Goal: Task Accomplishment & Management: Use online tool/utility

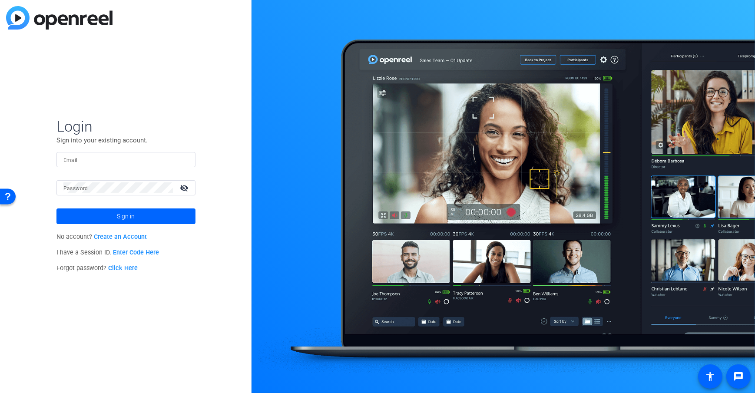
click at [108, 165] on div at bounding box center [125, 159] width 125 height 15
click at [108, 164] on input "Email" at bounding box center [125, 159] width 125 height 10
type input "dheiberger@openreel.com"
click at [99, 213] on span at bounding box center [125, 216] width 139 height 21
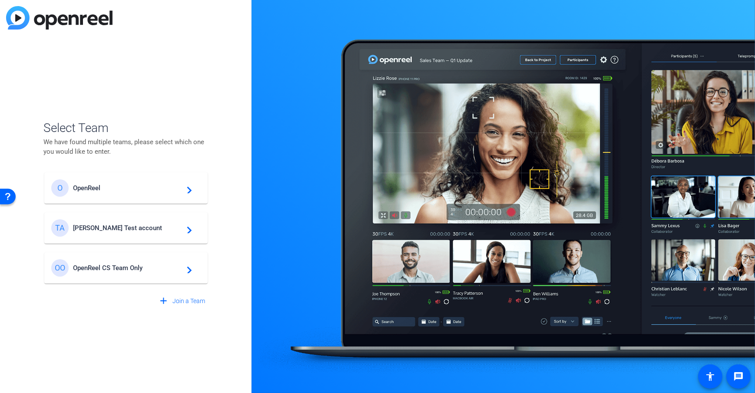
click at [238, 198] on div "Select Team We have found multiple teams, please select which one you would lik…" at bounding box center [126, 196] width 252 height 393
click at [121, 222] on div "TA Tim Test account navigate_next" at bounding box center [125, 227] width 149 height 17
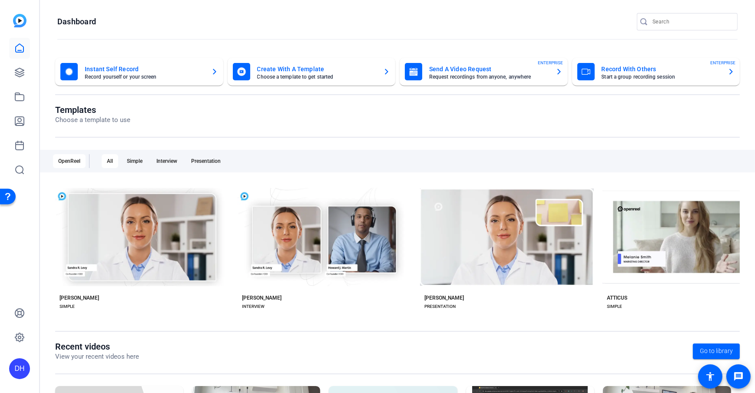
click at [205, 18] on openreel-page-title "Dashboard" at bounding box center [397, 21] width 680 height 17
click at [264, 126] on div "Templates Choose a template to use" at bounding box center [397, 121] width 685 height 33
click at [306, 25] on openreel-page-title "Dashboard" at bounding box center [397, 21] width 680 height 17
click at [187, 50] on div "Instant Self Record Record yourself or your screen Create With A Template Choos…" at bounding box center [397, 277] width 715 height 456
click at [246, 120] on openreel-page-title "Templates Choose a template to use" at bounding box center [397, 115] width 685 height 20
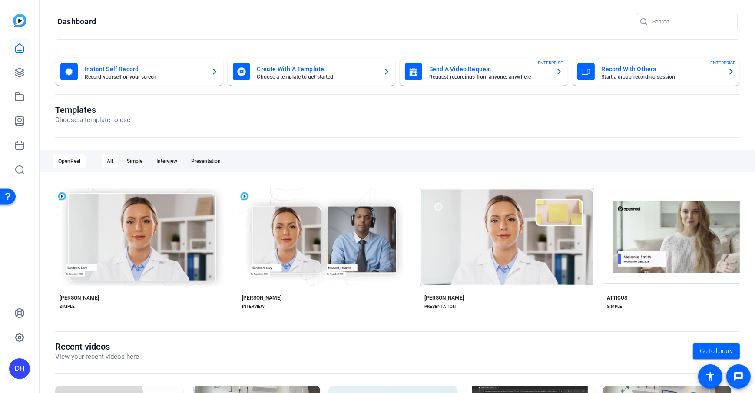
click at [277, 127] on div "Templates Choose a template to use" at bounding box center [397, 121] width 685 height 33
click at [20, 72] on icon at bounding box center [19, 72] width 9 height 9
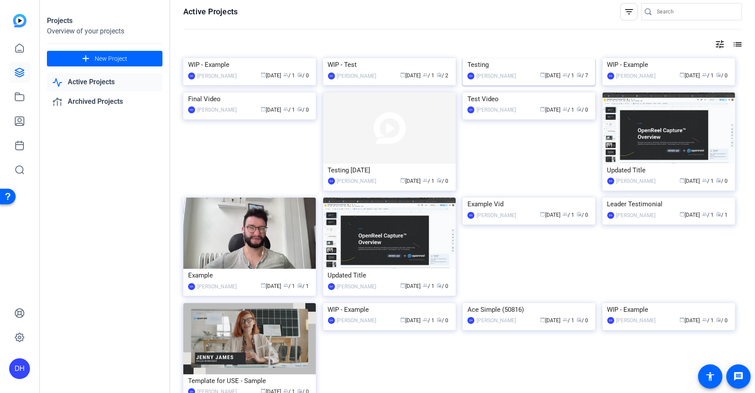
scroll to position [11, 0]
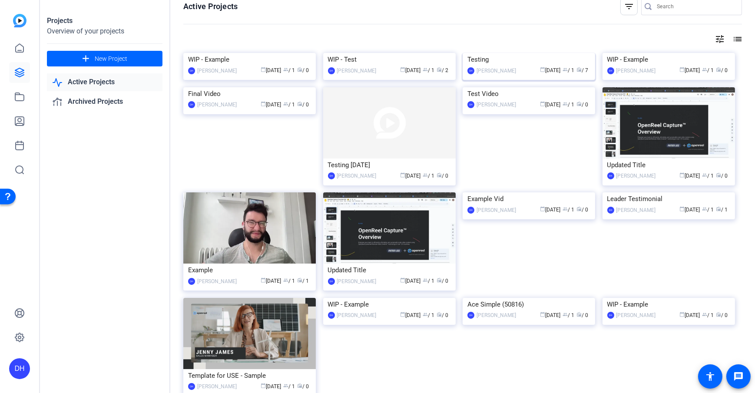
click at [498, 53] on img at bounding box center [529, 53] width 133 height 0
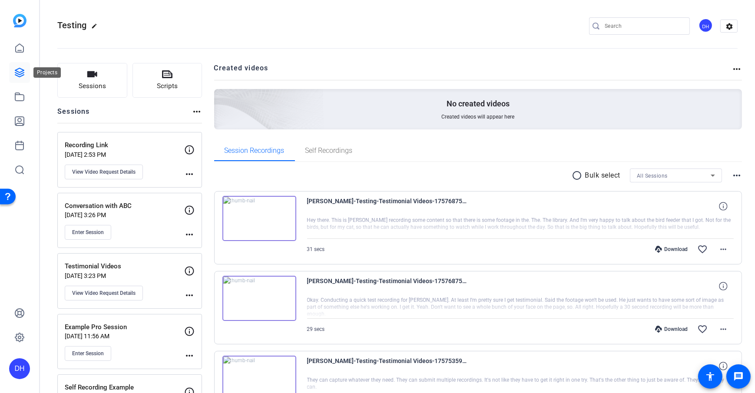
click at [4, 77] on div "DH" at bounding box center [19, 196] width 39 height 393
drag, startPoint x: 14, startPoint y: 74, endPoint x: 24, endPoint y: 76, distance: 10.1
click at [14, 74] on icon at bounding box center [19, 72] width 10 height 10
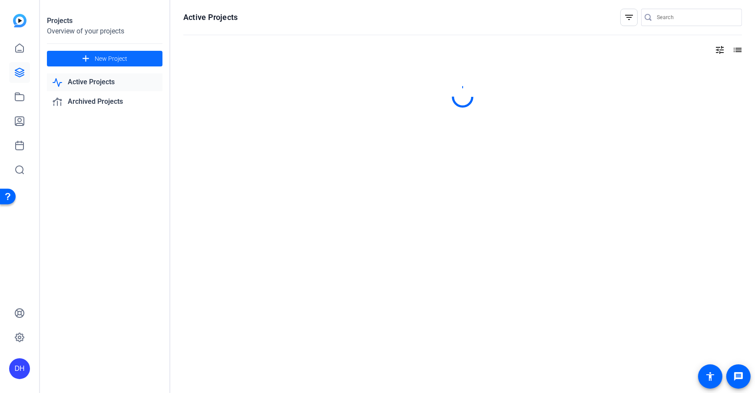
click at [101, 54] on span "New Project" at bounding box center [111, 58] width 33 height 9
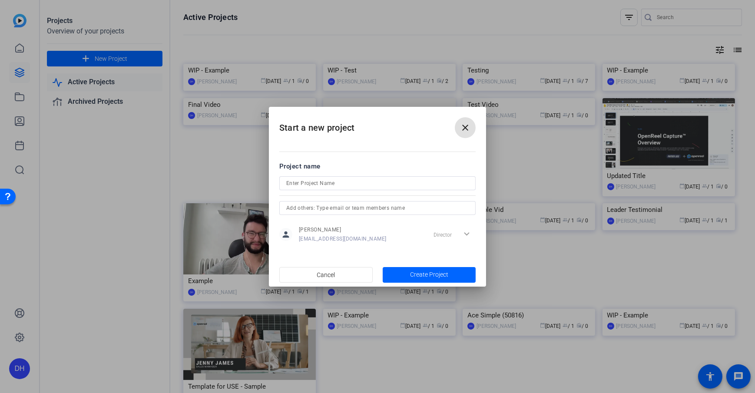
click at [465, 129] on mat-icon "close" at bounding box center [465, 128] width 10 height 10
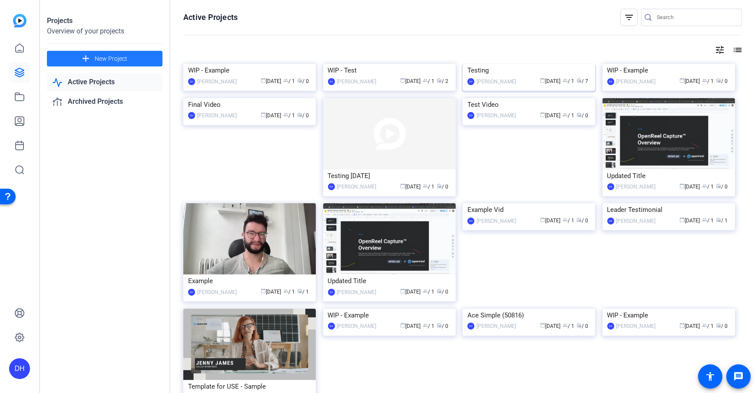
click at [501, 77] on div "Testing" at bounding box center [529, 70] width 123 height 13
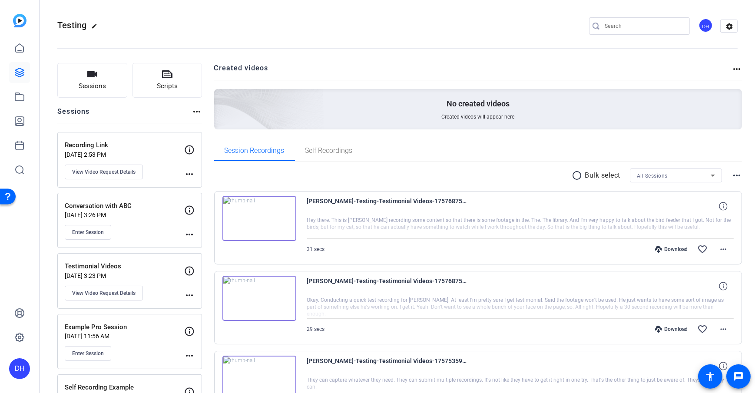
click at [70, 72] on button "Sessions" at bounding box center [92, 80] width 70 height 35
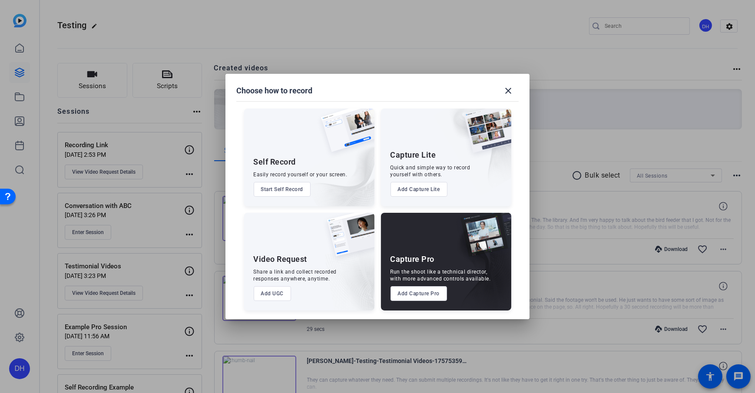
click at [420, 193] on button "Add Capture Lite" at bounding box center [419, 189] width 57 height 15
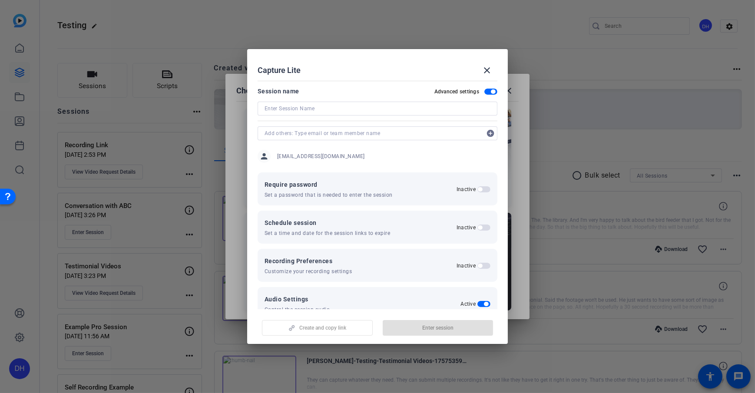
click at [488, 89] on span "button" at bounding box center [491, 92] width 13 height 6
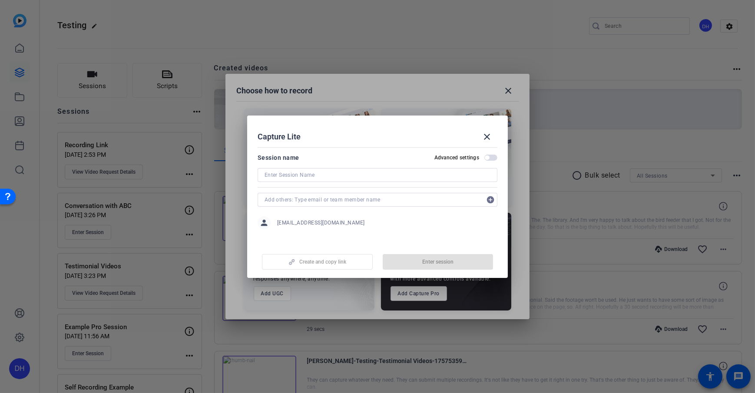
click at [342, 176] on input at bounding box center [378, 175] width 226 height 10
type input "Screenshare Content"
click at [372, 143] on div "Capture Lite close" at bounding box center [378, 136] width 240 height 21
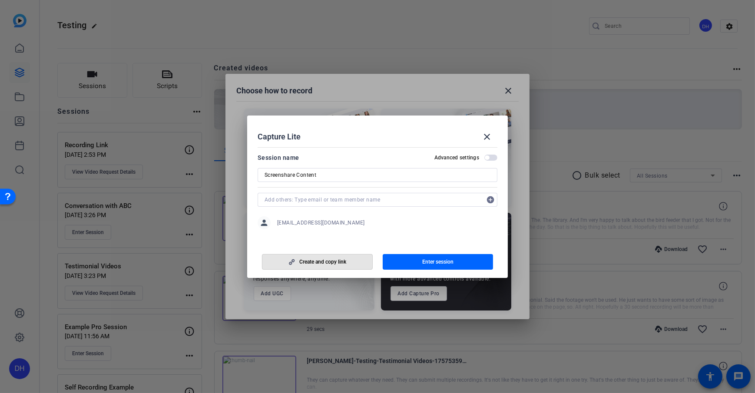
drag, startPoint x: 302, startPoint y: 261, endPoint x: 309, endPoint y: 264, distance: 7.2
click at [302, 261] on span "Create and copy link" at bounding box center [322, 262] width 47 height 7
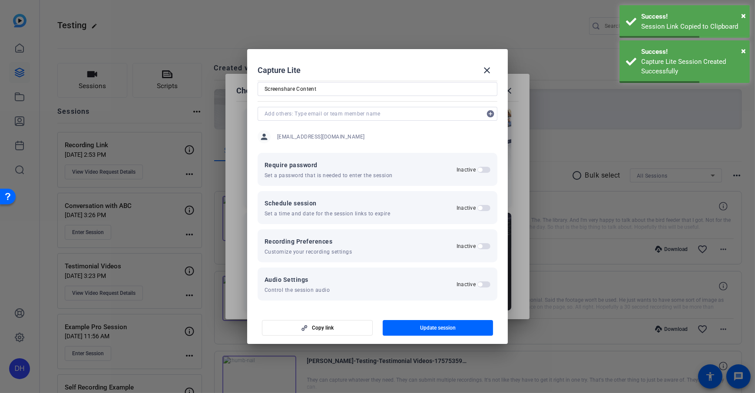
scroll to position [20, 0]
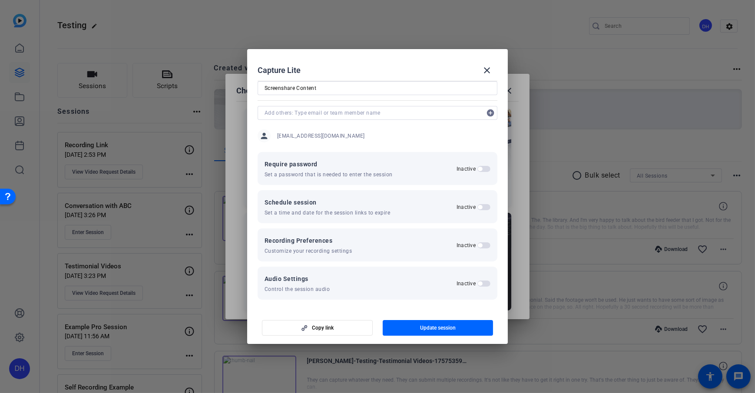
click at [482, 171] on span "button" at bounding box center [484, 169] width 13 height 6
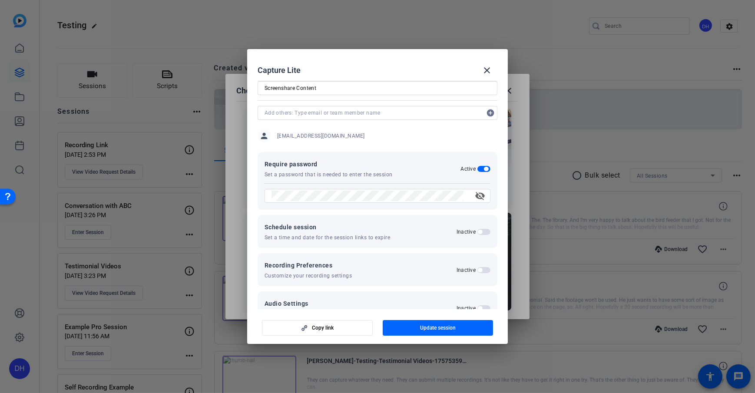
click at [484, 167] on span "button" at bounding box center [486, 169] width 4 height 4
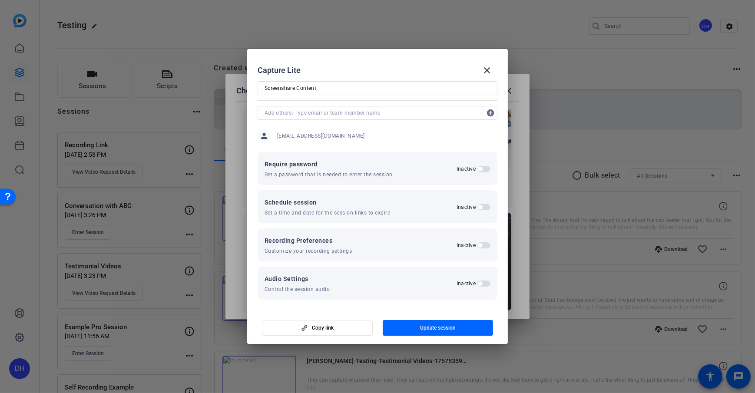
click at [478, 207] on span "button" at bounding box center [480, 207] width 4 height 4
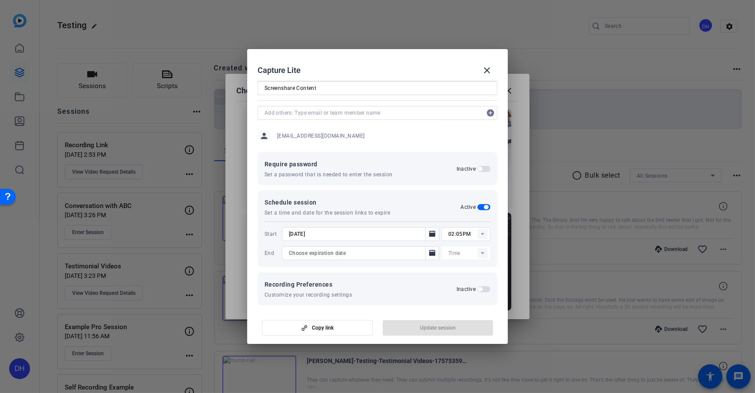
type input "12:00AM"
click at [478, 207] on span "button" at bounding box center [484, 207] width 13 height 6
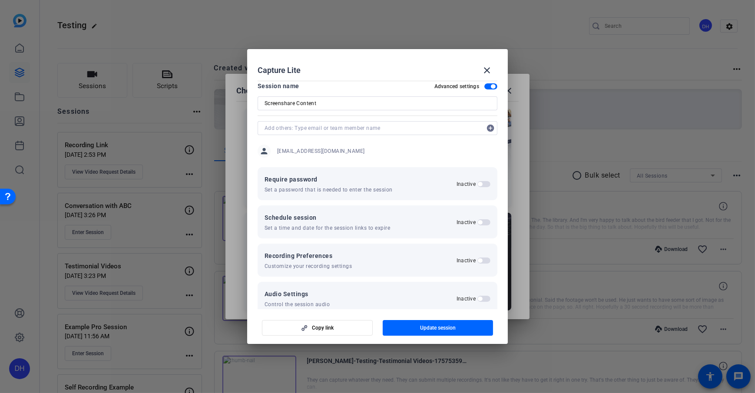
scroll to position [0, 0]
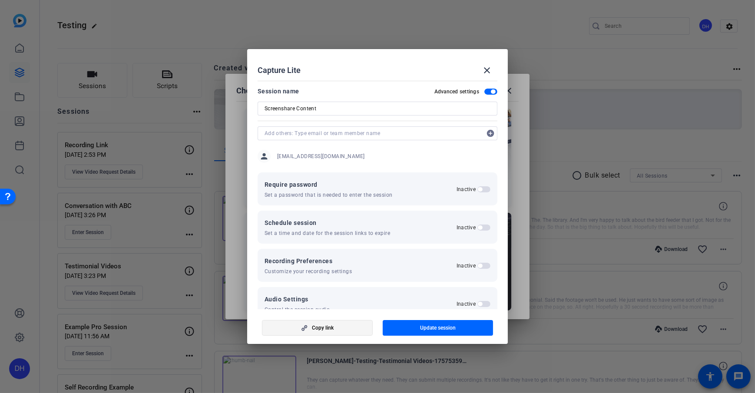
click at [316, 284] on span "Copy link" at bounding box center [323, 328] width 22 height 7
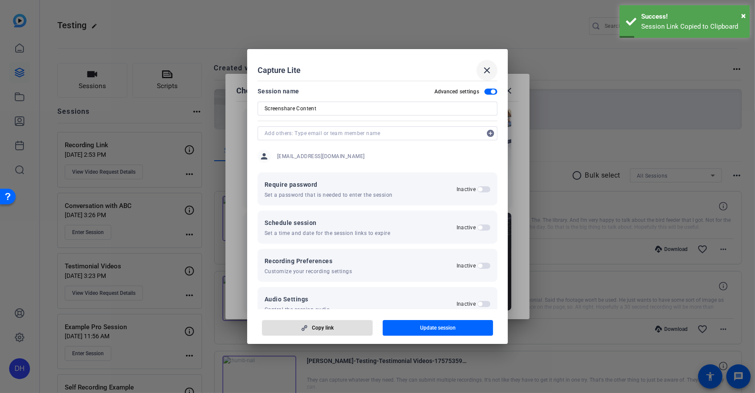
click at [488, 74] on mat-icon "close" at bounding box center [487, 70] width 10 height 10
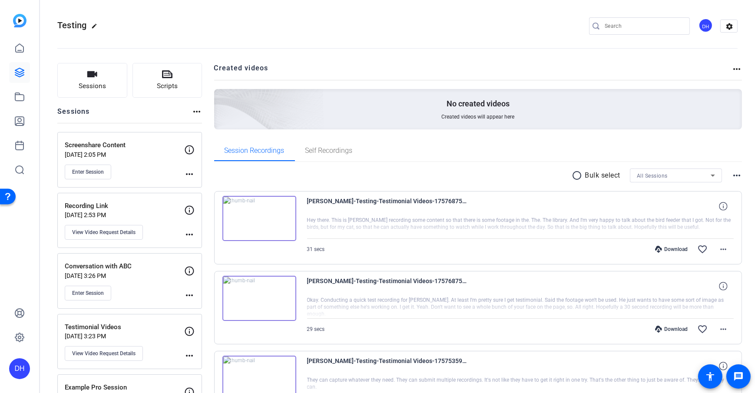
click at [90, 172] on span "Enter Session" at bounding box center [88, 172] width 32 height 7
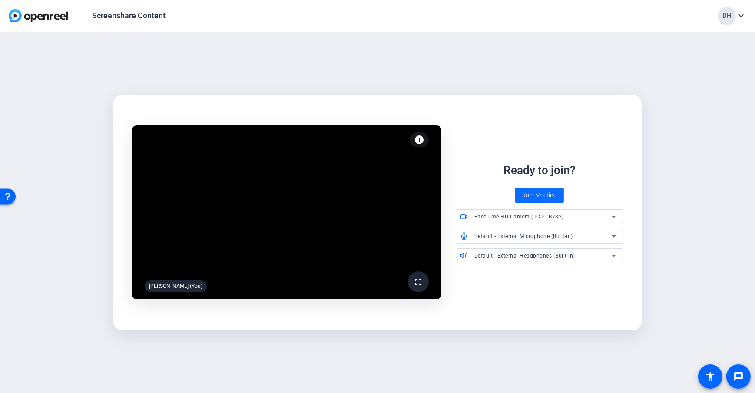
click at [537, 196] on span "Join Meeting" at bounding box center [539, 195] width 35 height 9
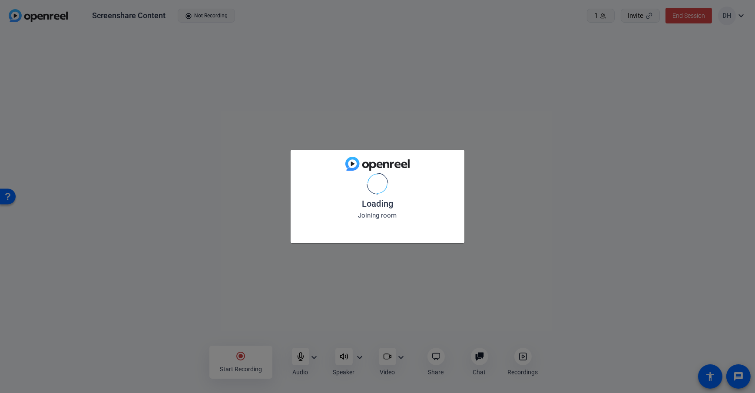
click at [151, 355] on div "Loading Joining room" at bounding box center [377, 196] width 755 height 393
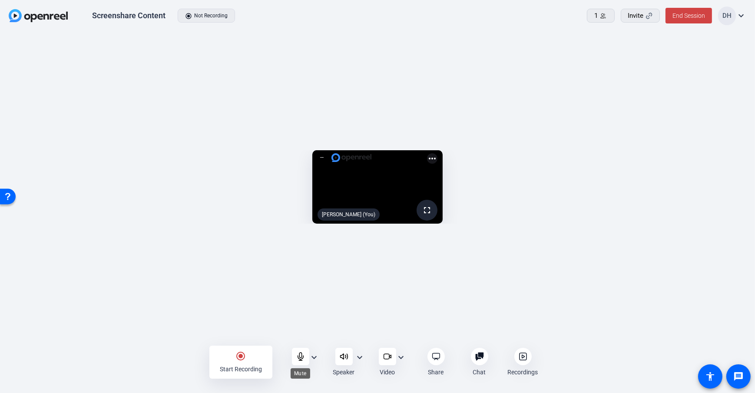
click at [306, 362] on div at bounding box center [300, 356] width 17 height 17
click at [166, 357] on div "radio_button_checked Start Recording Audio expand_more Speaker expand_more Vide…" at bounding box center [377, 362] width 755 height 31
click at [691, 224] on openreel-capture-lite-video-stream "276.3 GB fullscreen mic_off Daniel Heiberger (You) more_horiz" at bounding box center [377, 186] width 729 height 73
click at [237, 354] on mat-icon "radio_button_checked" at bounding box center [241, 356] width 10 height 10
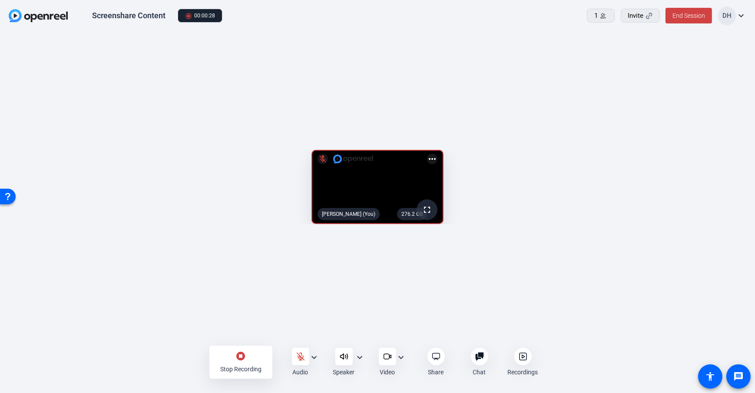
click at [123, 345] on div "276.2 GB fullscreen mic_off Daniel Heiberger (You) more_horiz" at bounding box center [377, 189] width 755 height 315
click at [246, 362] on div "stop_circle Stop Recording" at bounding box center [240, 362] width 63 height 33
click at [438, 357] on icon at bounding box center [436, 356] width 9 height 9
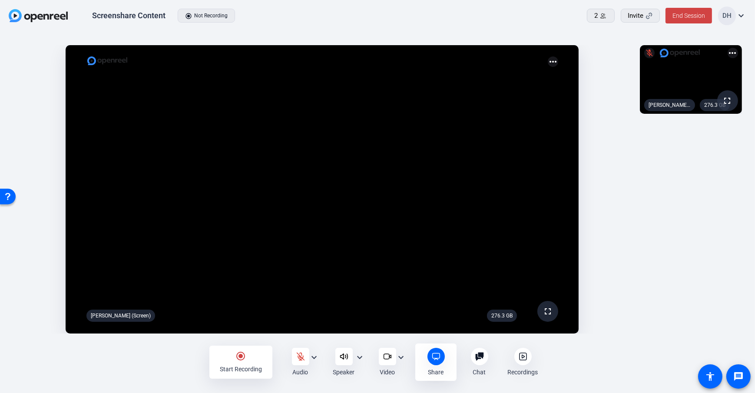
click at [228, 366] on div "Start Recording" at bounding box center [241, 369] width 42 height 9
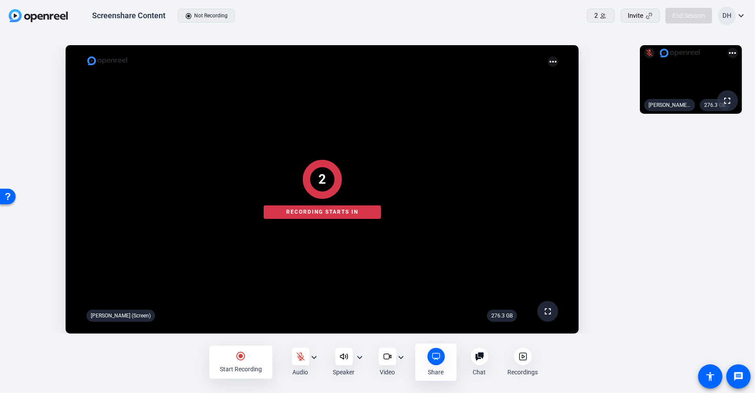
click at [160, 354] on div at bounding box center [377, 362] width 755 height 31
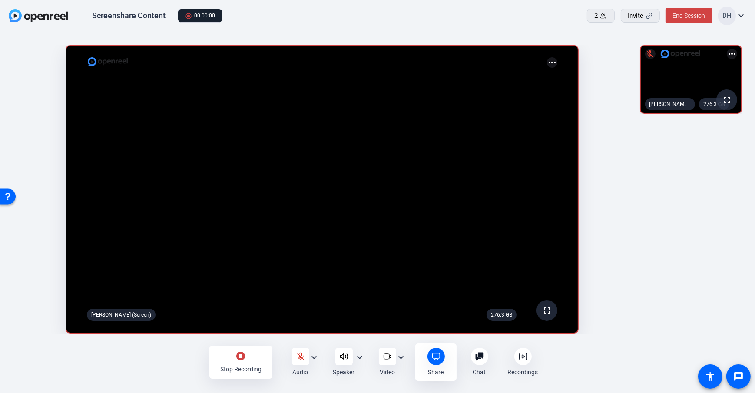
click at [573, 358] on div "stop_circle Stop Recording Audio expand_more Speaker expand_more Video expand_m…" at bounding box center [377, 362] width 755 height 31
click at [522, 355] on icon at bounding box center [523, 356] width 3 height 3
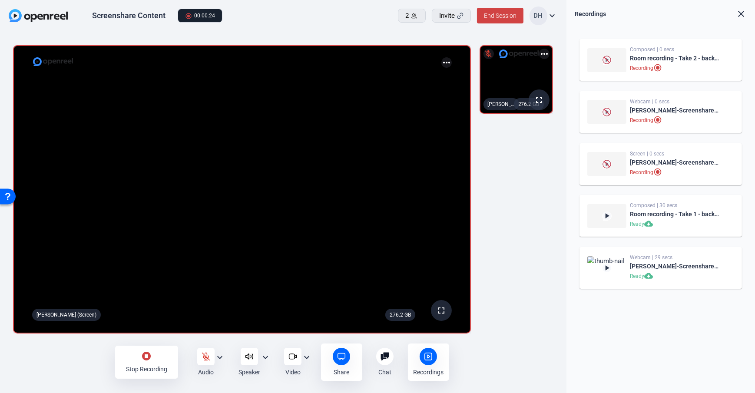
click at [528, 236] on div "276.2 GB fullscreen mic_off Daniel Heiberger (You) more_horiz" at bounding box center [516, 189] width 83 height 297
click at [159, 362] on div "stop_circle Stop Recording" at bounding box center [146, 362] width 63 height 33
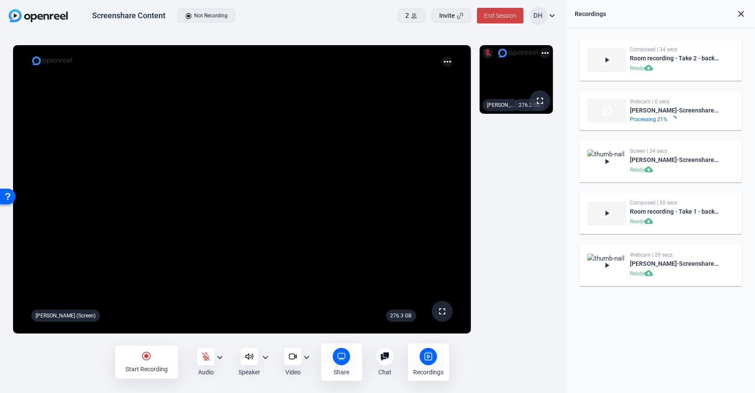
click at [544, 226] on div "276.3 GB fullscreen mic_off Daniel Heiberger (You) more_horiz" at bounding box center [516, 189] width 83 height 297
click at [541, 190] on div "276.3 GB fullscreen mic_off Daniel Heiberger (You) more_horiz" at bounding box center [516, 189] width 83 height 297
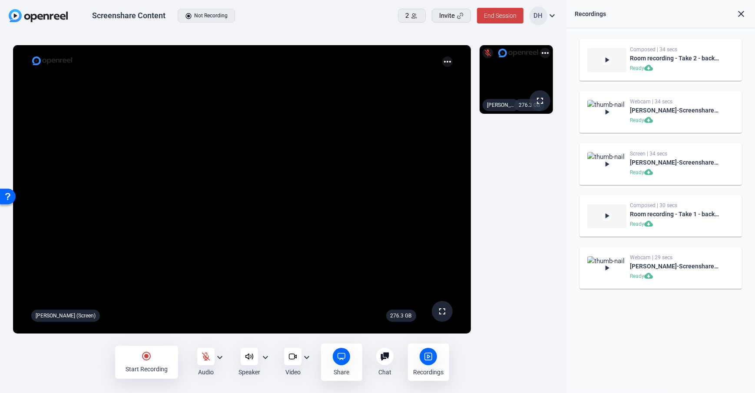
click at [532, 188] on div "276.3 GB fullscreen mic_off Daniel Heiberger (You) more_horiz" at bounding box center [516, 189] width 83 height 297
click at [532, 232] on div "276.3 GB fullscreen mic_off Daniel Heiberger (You) more_horiz" at bounding box center [516, 189] width 83 height 297
click at [531, 234] on div "276.3 GB fullscreen mic_off Daniel Heiberger (You) more_horiz" at bounding box center [516, 189] width 83 height 297
click at [537, 246] on div "276.3 GB fullscreen mic_off Daniel Heiberger (You) more_horiz" at bounding box center [516, 189] width 83 height 297
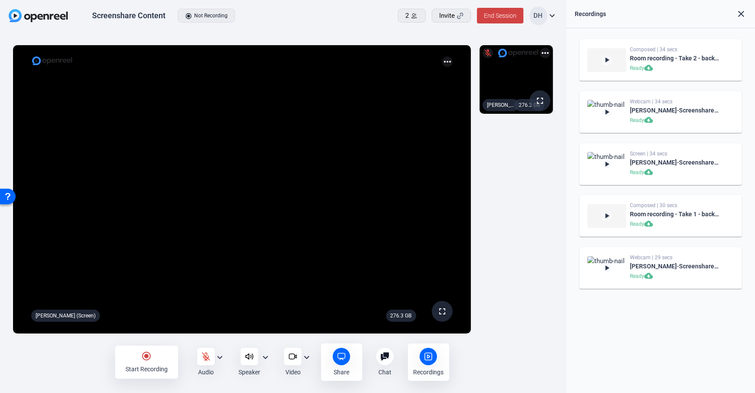
click at [547, 153] on div "276.3 GB fullscreen mic_off Daniel Heiberger (You) more_horiz" at bounding box center [516, 189] width 83 height 297
click at [549, 153] on div "276.3 GB fullscreen mic_off Daniel Heiberger (You) more_horiz" at bounding box center [516, 189] width 83 height 297
click at [556, 156] on div "276.3 GB fullscreen mic_off Daniel Heiberger (You) more_horiz" at bounding box center [516, 189] width 83 height 297
click at [422, 372] on div "Recordings" at bounding box center [428, 372] width 30 height 9
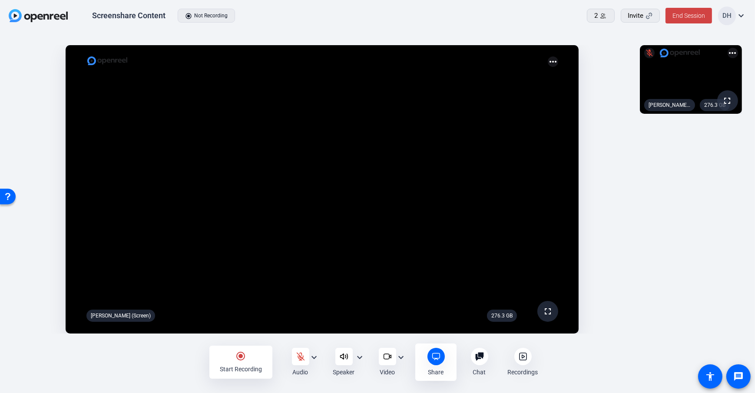
click at [527, 355] on div at bounding box center [522, 356] width 17 height 17
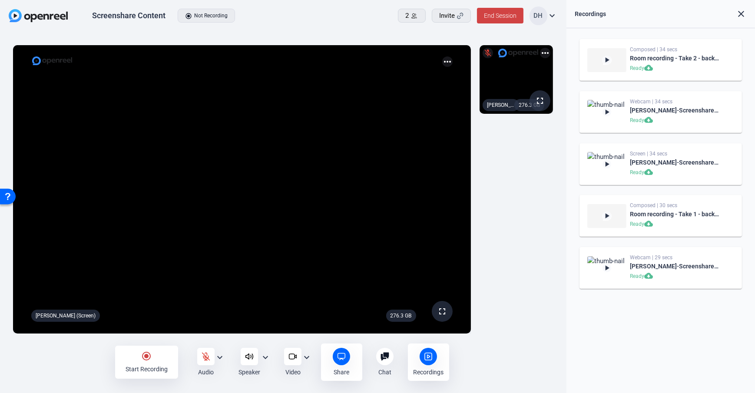
click at [385, 354] on icon at bounding box center [385, 356] width 8 height 8
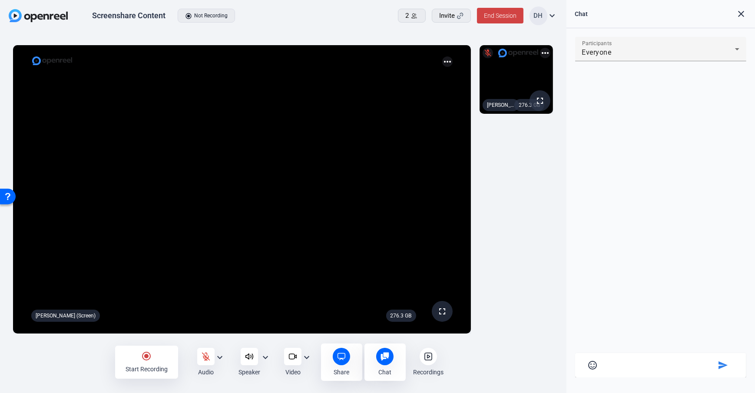
click at [528, 273] on div "276.3 GB fullscreen mic_off Daniel Heiberger (You) more_horiz" at bounding box center [516, 189] width 83 height 297
click at [513, 207] on div "276.3 GB fullscreen mic_off Daniel Heiberger (You) more_horiz" at bounding box center [516, 189] width 83 height 297
click at [486, 18] on span "End Session" at bounding box center [500, 15] width 33 height 7
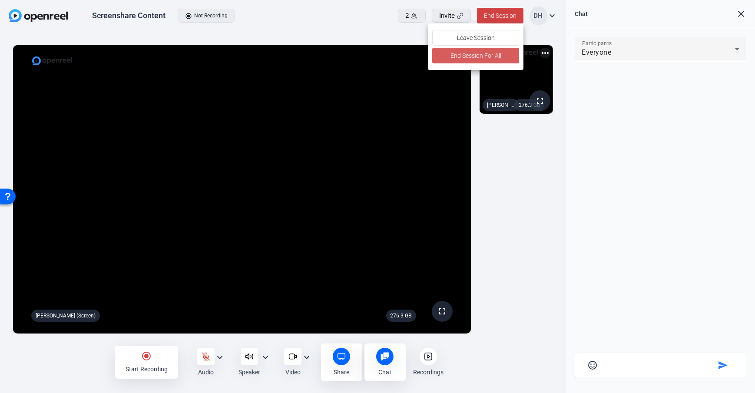
click at [488, 59] on span "End Session For All" at bounding box center [476, 55] width 51 height 10
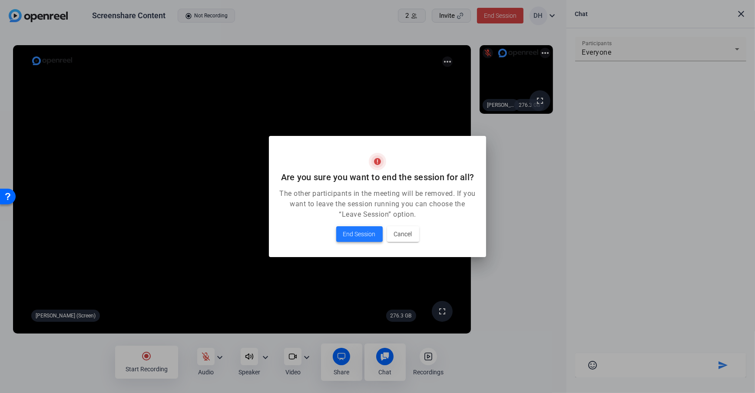
click at [361, 232] on span "End Session" at bounding box center [359, 234] width 33 height 10
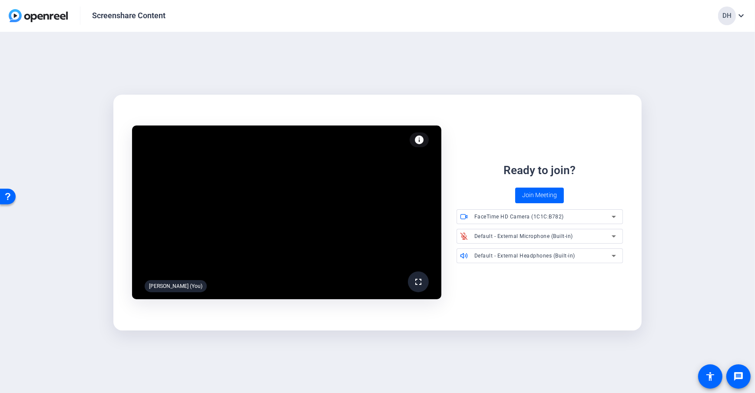
click at [73, 135] on div "fullscreen Daniel Heiberger (You) info Test your audio and video Ready to join?…" at bounding box center [377, 213] width 755 height 362
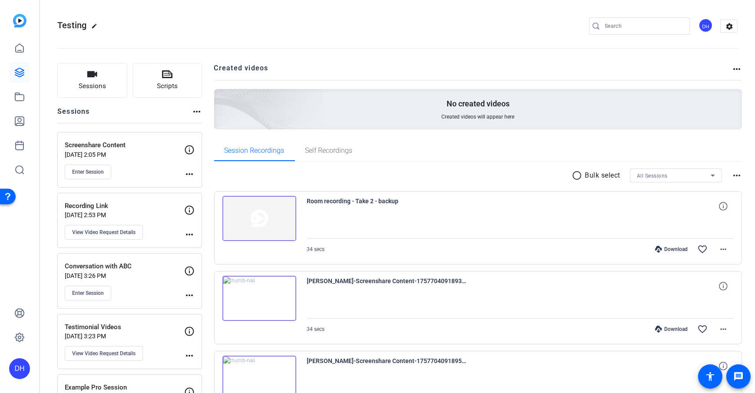
click at [95, 89] on span "Sessions" at bounding box center [92, 86] width 27 height 10
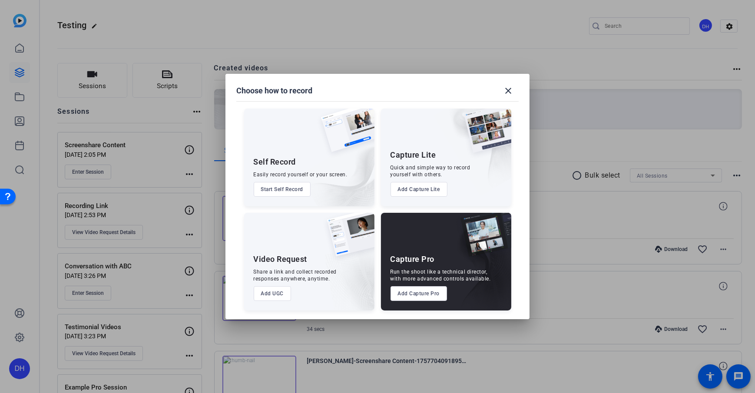
drag, startPoint x: 405, startPoint y: 295, endPoint x: 410, endPoint y: 293, distance: 5.3
click at [405, 295] on button "Add Capture Pro" at bounding box center [419, 293] width 57 height 15
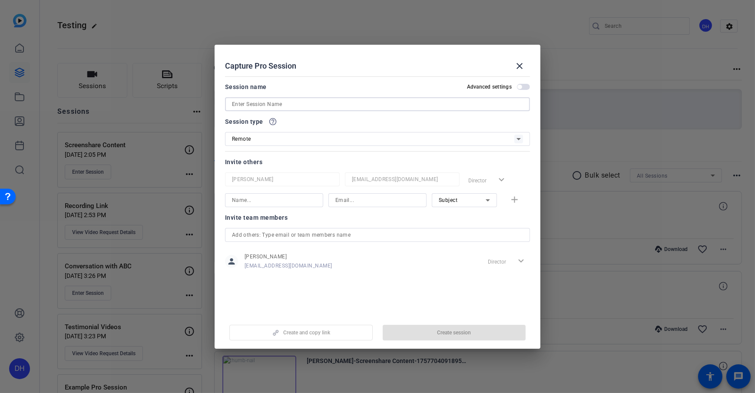
click at [282, 104] on input at bounding box center [377, 104] width 291 height 10
type input "Test"
click at [311, 91] on div "Session name Advanced settings" at bounding box center [377, 87] width 305 height 10
click at [350, 166] on div "Invite others" at bounding box center [377, 162] width 305 height 10
click at [458, 204] on div "Subject" at bounding box center [462, 200] width 47 height 11
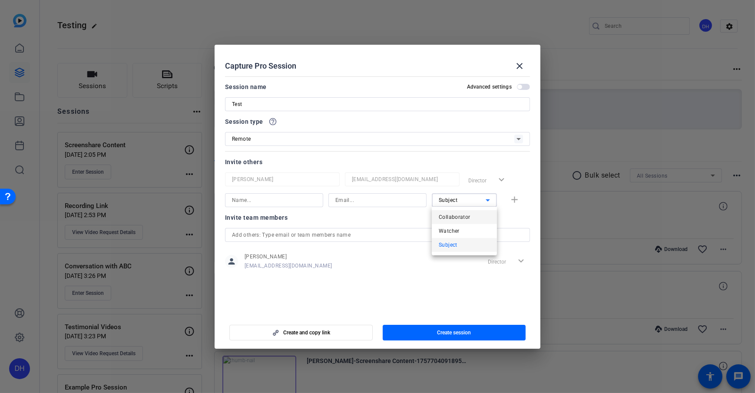
click at [474, 217] on mat-option "Collaborator" at bounding box center [464, 217] width 65 height 14
click at [435, 219] on div "Invite team members" at bounding box center [377, 217] width 305 height 10
click at [472, 198] on div "Collaborator" at bounding box center [462, 200] width 47 height 11
click at [402, 214] on div at bounding box center [377, 196] width 755 height 393
click at [466, 202] on span "Collaborator" at bounding box center [455, 200] width 32 height 6
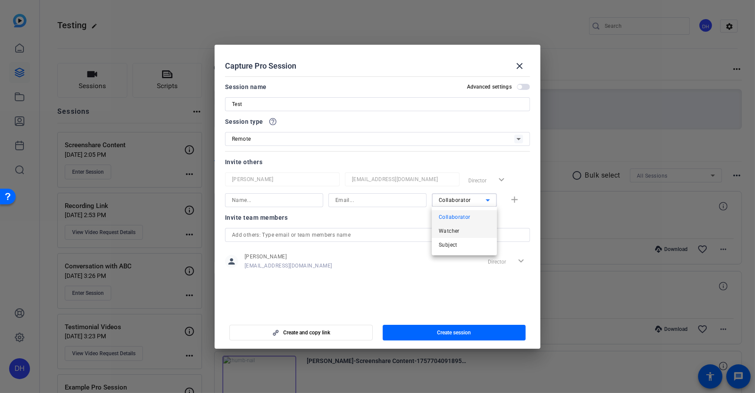
click at [471, 231] on mat-option "Watcher" at bounding box center [464, 231] width 65 height 14
click at [464, 197] on div "Watcher" at bounding box center [462, 200] width 47 height 11
click at [470, 229] on mat-option "Watcher" at bounding box center [464, 231] width 65 height 14
click at [467, 203] on div "Watcher" at bounding box center [462, 200] width 47 height 11
click at [459, 220] on span "Collaborator" at bounding box center [455, 217] width 32 height 10
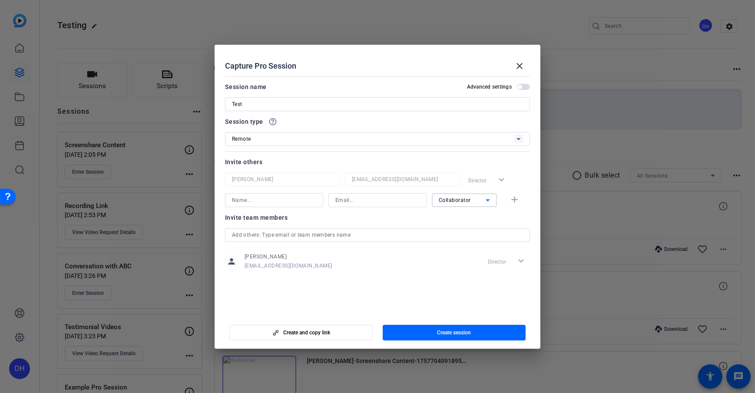
click at [450, 220] on div "Invite team members" at bounding box center [377, 217] width 305 height 10
click at [466, 206] on div "Collaborator" at bounding box center [464, 200] width 51 height 14
click at [481, 251] on mat-option "Subject" at bounding box center [464, 245] width 65 height 14
click at [415, 219] on div "Invite team members" at bounding box center [377, 217] width 305 height 10
click at [395, 217] on div "Invite team members" at bounding box center [377, 217] width 305 height 10
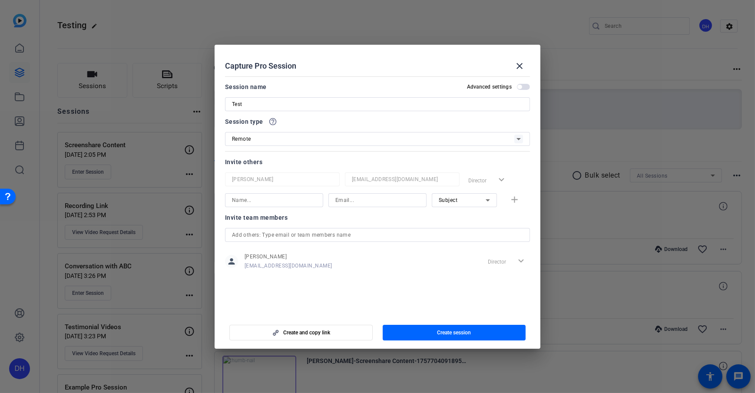
click at [398, 221] on div "Invite team members" at bounding box center [377, 217] width 305 height 10
drag, startPoint x: 430, startPoint y: 336, endPoint x: 454, endPoint y: 340, distance: 24.6
click at [430, 336] on span "button" at bounding box center [454, 332] width 143 height 21
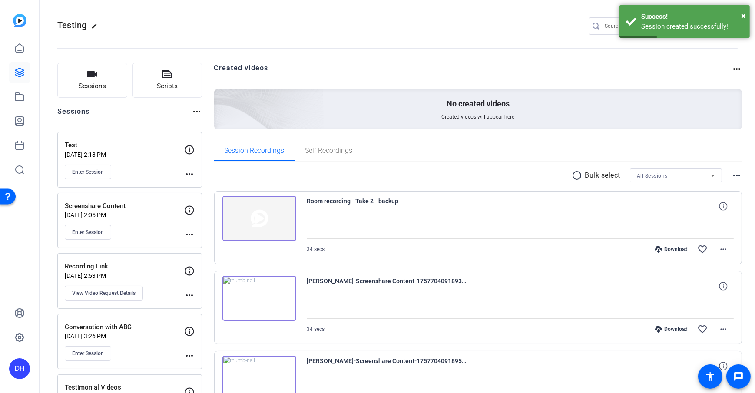
click at [189, 172] on mat-icon "more_horiz" at bounding box center [189, 174] width 10 height 10
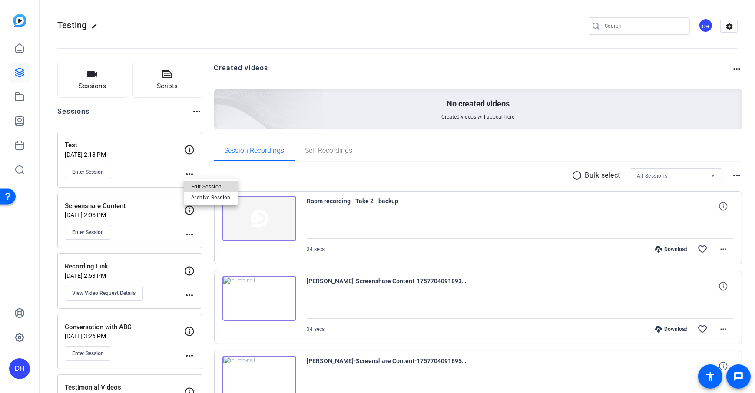
click at [213, 184] on span "Edit Session" at bounding box center [211, 187] width 40 height 10
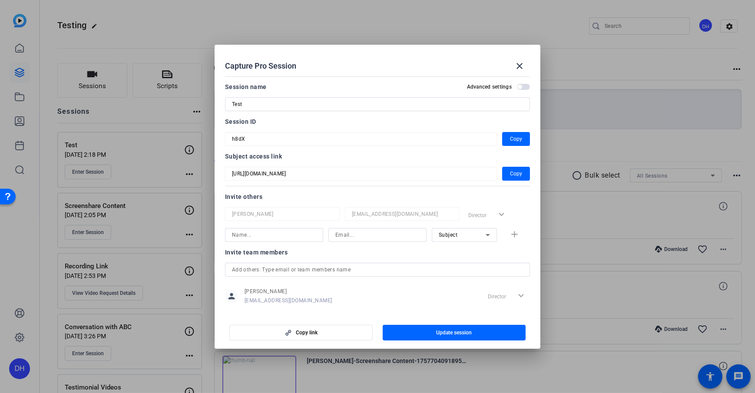
click at [220, 172] on mat-dialog-content "Session name Advanced settings Test Session ID h8dX Copy Subject access link ht…" at bounding box center [378, 193] width 326 height 241
click at [475, 237] on div "Subject" at bounding box center [462, 234] width 47 height 11
click at [380, 196] on div at bounding box center [377, 196] width 755 height 393
click at [228, 172] on mat-form-field "https://capture.openreel.com/subject/MODE_OTP?otp=h8dX" at bounding box center [361, 174] width 272 height 14
click at [530, 173] on mat-dialog-content "Session name Advanced settings Test Session ID h8dX Copy Subject access link ht…" at bounding box center [378, 193] width 326 height 241
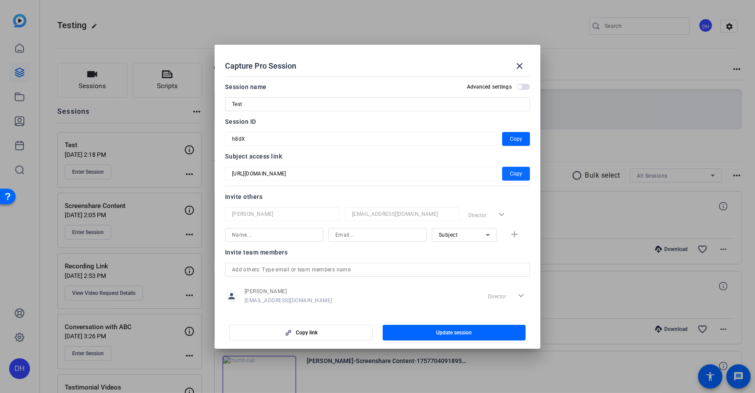
click at [516, 176] on span "Copy" at bounding box center [516, 174] width 12 height 10
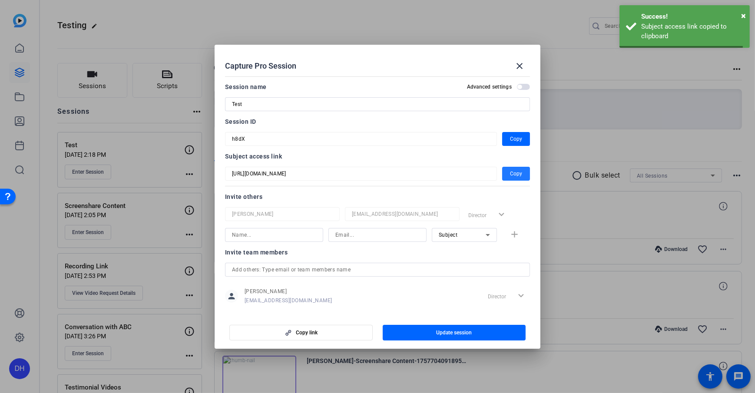
click at [363, 189] on div at bounding box center [361, 186] width 272 height 10
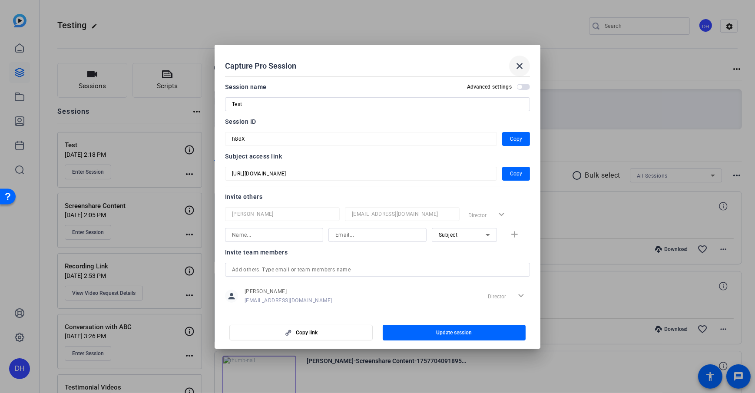
click at [514, 64] on mat-icon "close" at bounding box center [519, 66] width 10 height 10
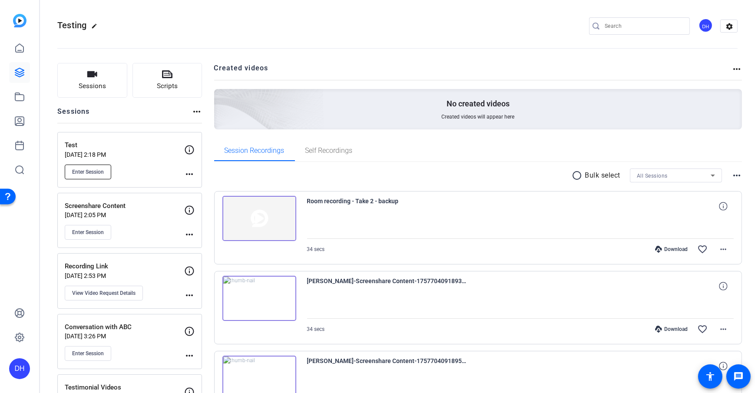
click at [78, 173] on span "Enter Session" at bounding box center [88, 172] width 32 height 7
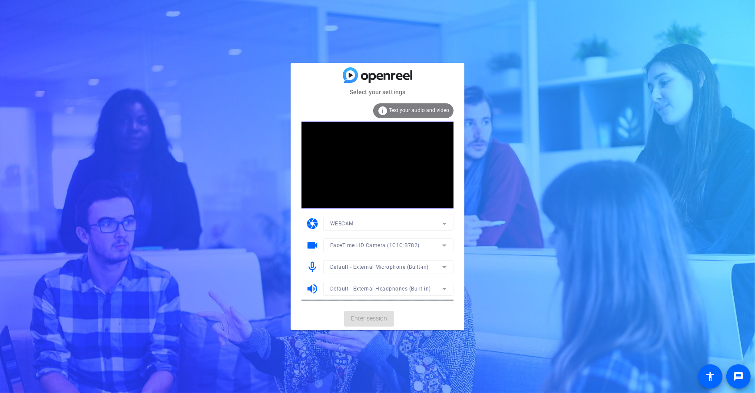
click at [452, 306] on mat-card-content "info Test your audio and video camera WEBCAM videocam FaceTime HD Camera (1C1C:…" at bounding box center [378, 202] width 174 height 211
click at [370, 320] on span "Enter session" at bounding box center [369, 318] width 36 height 9
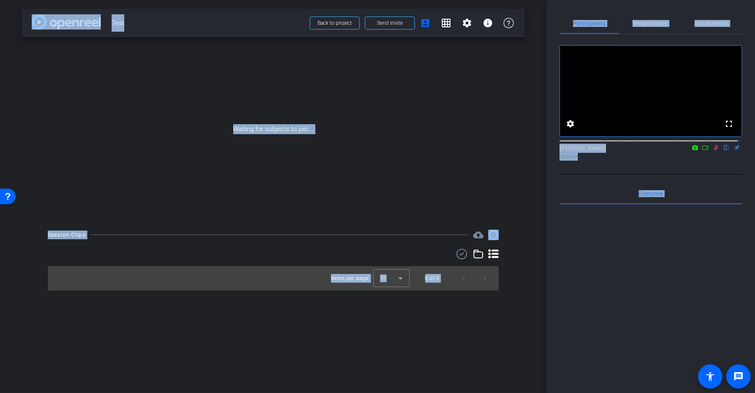
click at [533, 169] on div "arrow_back Test Back to project Send invite account_box grid_on settings info W…" at bounding box center [273, 196] width 547 height 393
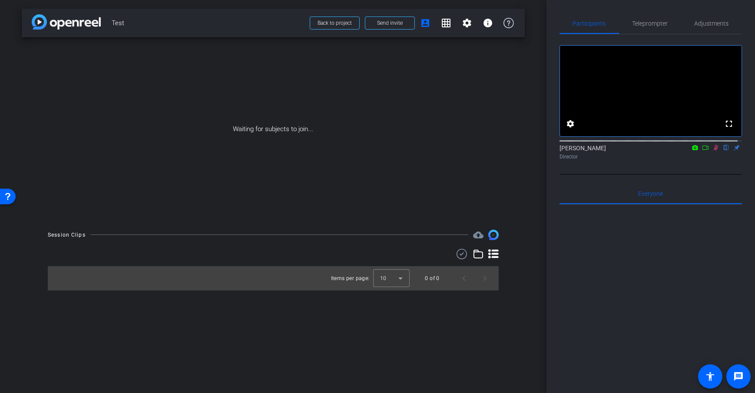
click at [534, 198] on div "arrow_back Test Back to project Send invite account_box grid_on settings info W…" at bounding box center [273, 196] width 547 height 393
click at [389, 28] on span at bounding box center [389, 23] width 49 height 21
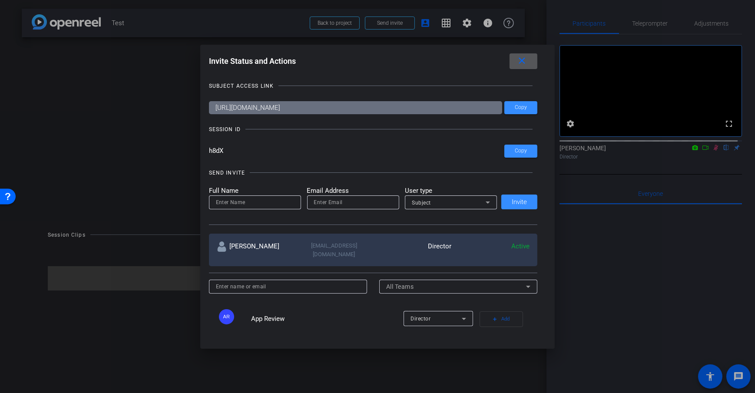
click at [476, 203] on div "Subject" at bounding box center [449, 202] width 74 height 11
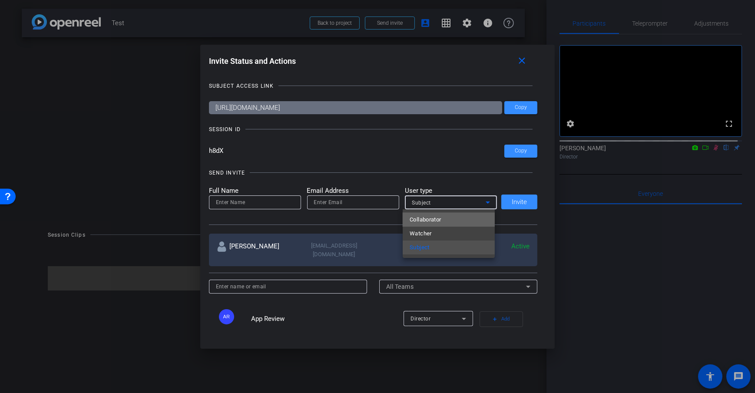
click at [443, 217] on mat-option "Collaborator" at bounding box center [449, 220] width 92 height 14
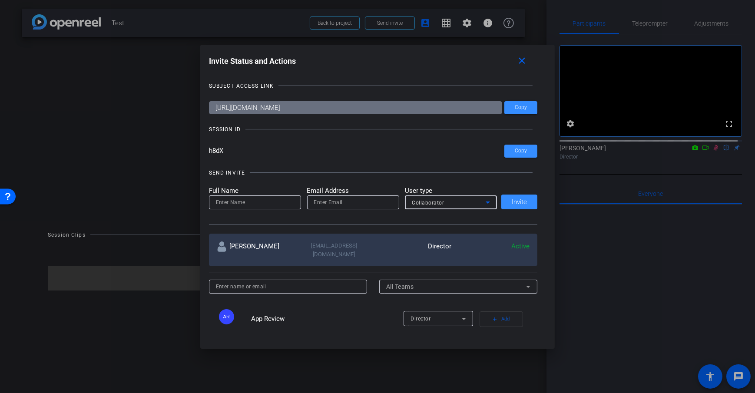
click at [472, 208] on div "Collaborator" at bounding box center [451, 203] width 78 height 14
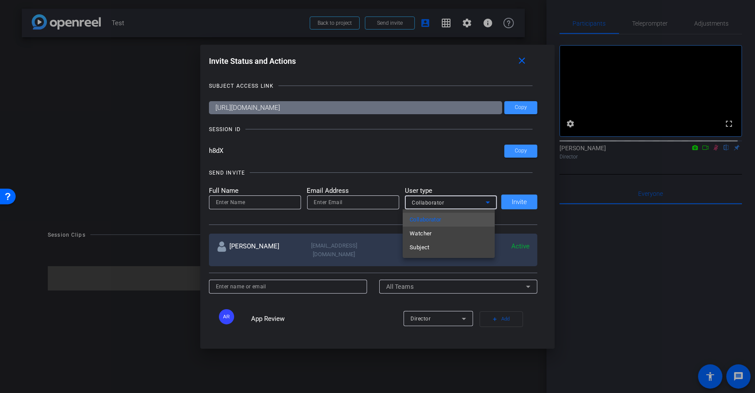
drag, startPoint x: 338, startPoint y: 121, endPoint x: 348, endPoint y: 118, distance: 10.3
click at [338, 121] on div at bounding box center [377, 196] width 755 height 393
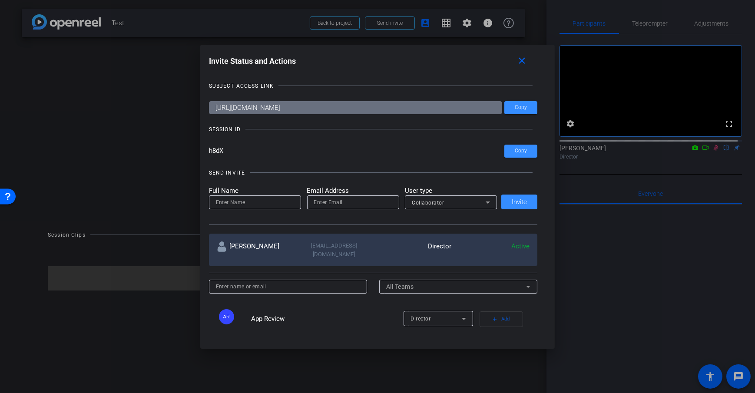
drag, startPoint x: 418, startPoint y: 110, endPoint x: 208, endPoint y: 110, distance: 210.7
click at [209, 110] on input "https://capture.openreel.com/subject/MODE_OTP?otp=h8dX" at bounding box center [356, 107] width 294 height 13
click at [313, 149] on input "h8dX" at bounding box center [357, 151] width 296 height 13
click at [365, 136] on div "SUBJECT ACCESS LINK https://capture.openreel.com/subject/MODE_OTP?otp=h8dX Copy…" at bounding box center [378, 201] width 338 height 256
click at [515, 106] on span "Copy" at bounding box center [521, 107] width 12 height 7
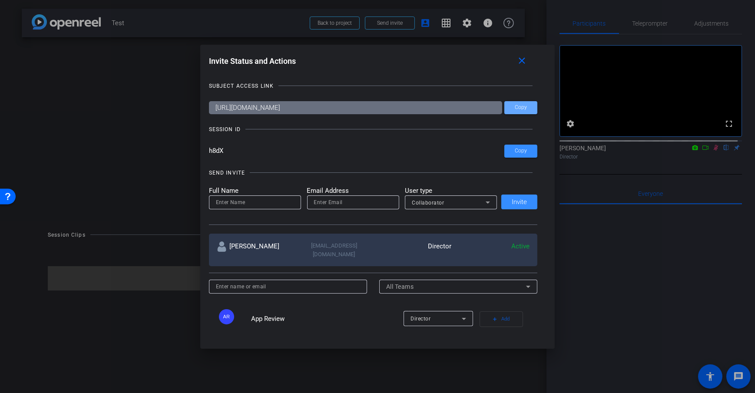
click at [272, 198] on input at bounding box center [255, 202] width 78 height 10
type input "Amy Windows"
click at [328, 201] on input "email" at bounding box center [353, 202] width 78 height 10
click at [315, 197] on input "email" at bounding box center [353, 202] width 78 height 10
click at [314, 204] on input "email" at bounding box center [353, 202] width 78 height 10
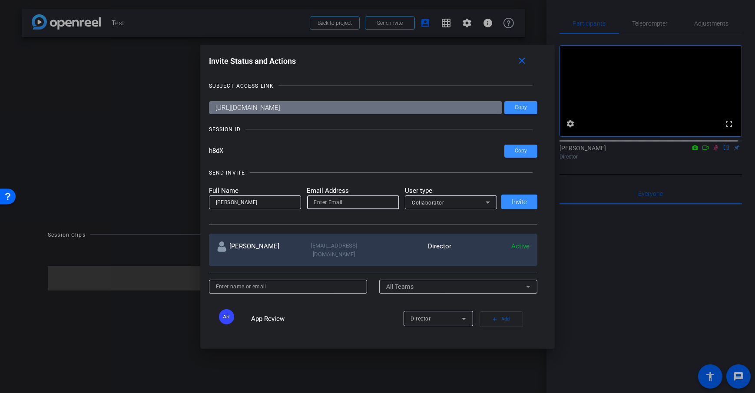
paste input "amy.windows@pwc.com"
type input "amy.windows@pwc.com"
click at [326, 218] on div at bounding box center [353, 214] width 92 height 10
click at [376, 202] on input "amy.windows@pwc.com" at bounding box center [353, 202] width 78 height 10
click at [310, 199] on div "amy.windows@pwc.com" at bounding box center [353, 203] width 92 height 14
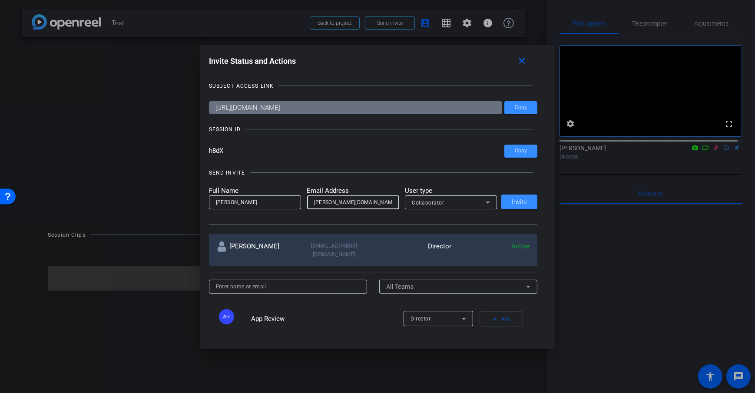
click at [314, 202] on input "amy.windows@pwc.com" at bounding box center [353, 202] width 78 height 10
click at [512, 203] on span "Invite" at bounding box center [519, 202] width 15 height 7
click at [353, 215] on div at bounding box center [353, 214] width 92 height 10
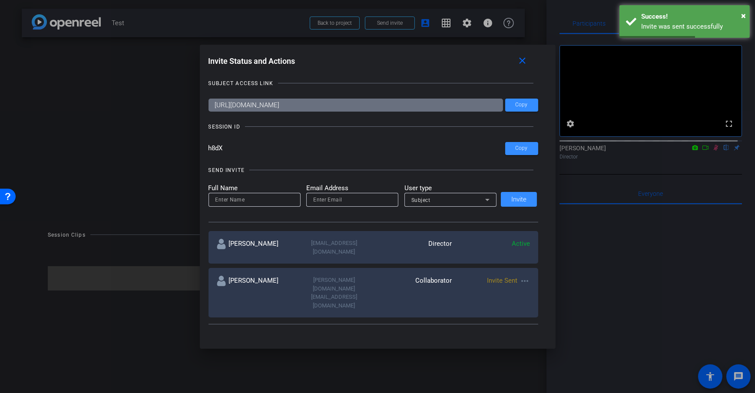
scroll to position [3, 0]
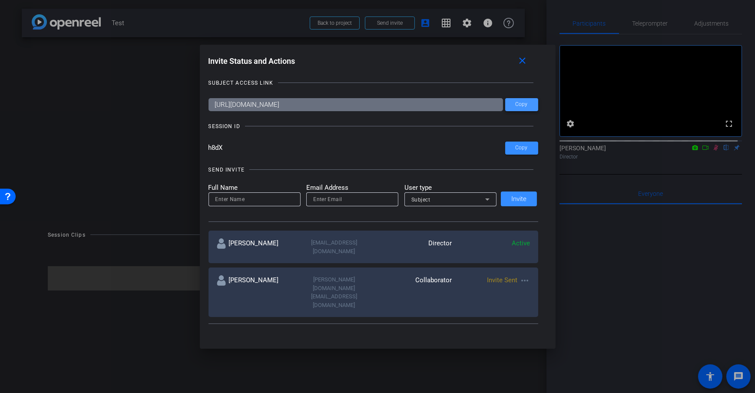
click at [523, 99] on span at bounding box center [521, 104] width 33 height 21
click at [435, 122] on div "SESSION ID" at bounding box center [374, 126] width 330 height 9
click at [440, 61] on div "Invite Status and Actions close" at bounding box center [374, 61] width 330 height 16
click at [519, 60] on mat-icon "close" at bounding box center [522, 61] width 11 height 11
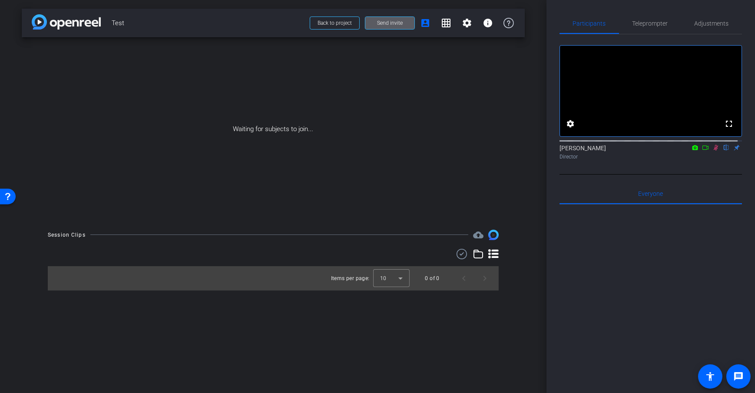
click at [511, 141] on div "Waiting for subjects to join..." at bounding box center [273, 129] width 503 height 184
click at [517, 156] on div "Waiting for subjects to join..." at bounding box center [273, 129] width 503 height 184
click at [528, 168] on div "arrow_back Test Back to project Send invite account_box grid_on settings info W…" at bounding box center [273, 196] width 547 height 393
click at [379, 18] on span at bounding box center [389, 23] width 49 height 21
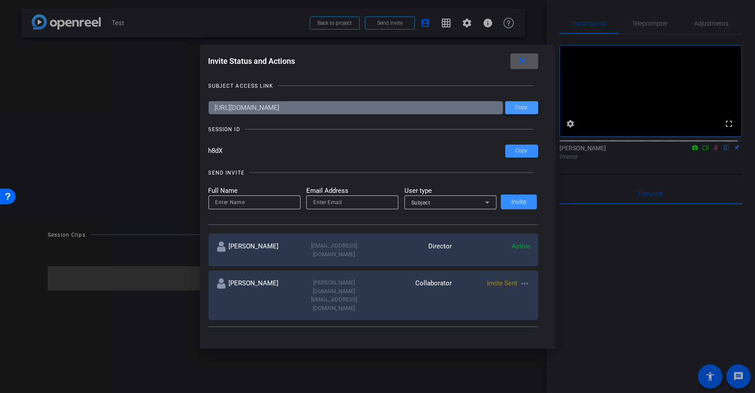
click at [524, 109] on span "Copy" at bounding box center [522, 107] width 12 height 7
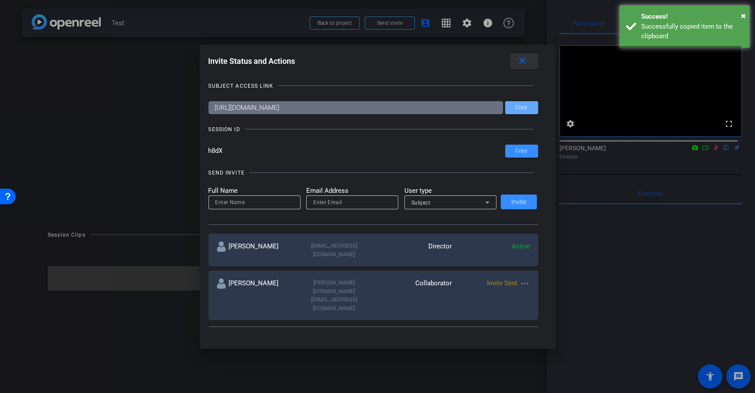
click at [522, 57] on mat-icon "close" at bounding box center [522, 61] width 11 height 11
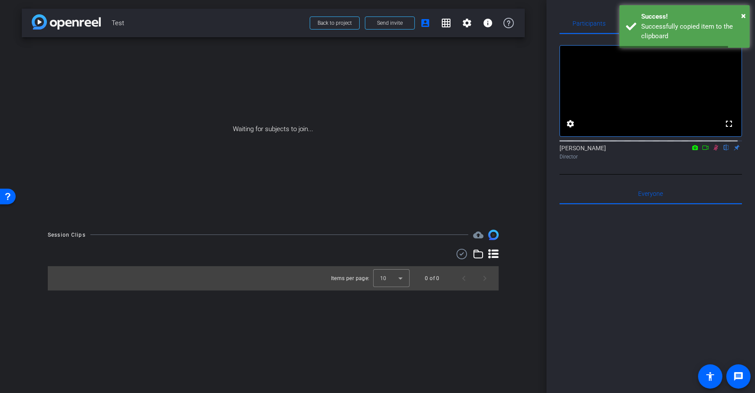
click at [524, 113] on div "Waiting for subjects to join..." at bounding box center [273, 129] width 503 height 184
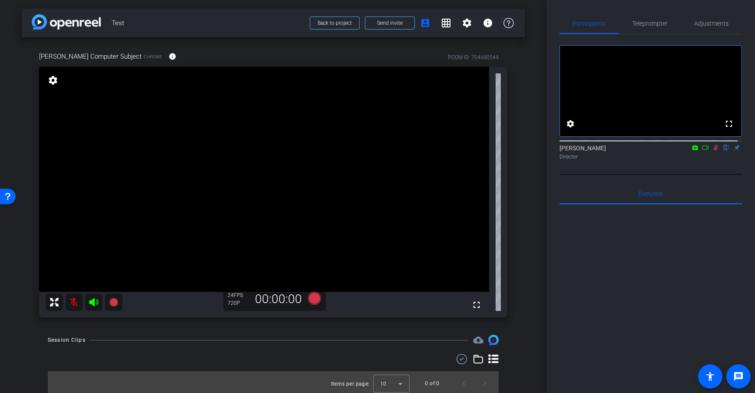
click at [702, 151] on icon at bounding box center [705, 148] width 7 height 6
click at [538, 189] on div "arrow_back Test Back to project Send invite account_box grid_on settings info D…" at bounding box center [273, 196] width 547 height 393
click at [531, 157] on div "arrow_back Test Back to project Send invite account_box grid_on settings info D…" at bounding box center [273, 196] width 547 height 393
click at [531, 178] on div "arrow_back Test Back to project Send invite account_box grid_on settings info D…" at bounding box center [273, 196] width 547 height 393
click at [532, 154] on div "arrow_back Test Back to project Send invite account_box grid_on settings info D…" at bounding box center [273, 196] width 547 height 393
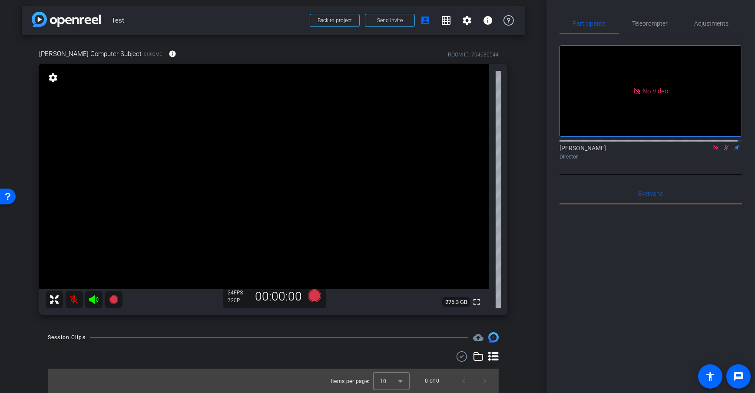
click at [524, 226] on div "arrow_back Test Back to project Send invite account_box grid_on settings info D…" at bounding box center [273, 193] width 547 height 393
click at [521, 169] on div "arrow_back Test Back to project Send invite account_box grid_on settings info D…" at bounding box center [273, 193] width 547 height 393
click at [169, 56] on mat-icon "info" at bounding box center [173, 54] width 8 height 8
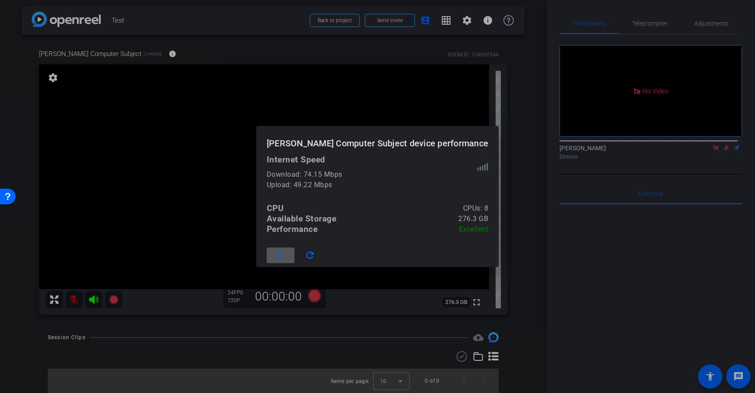
click at [295, 252] on span at bounding box center [281, 255] width 28 height 21
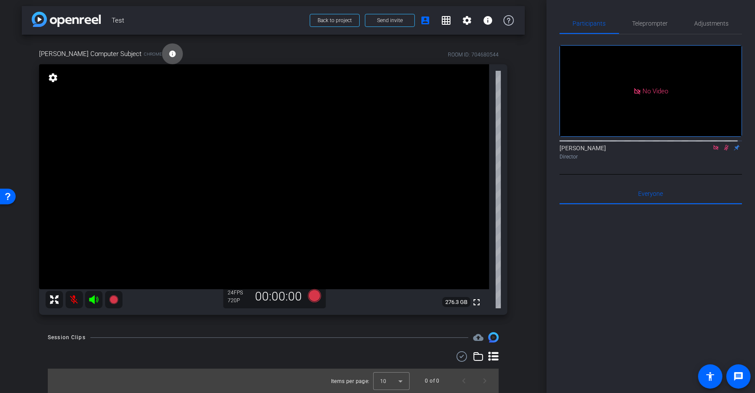
click at [523, 183] on div "arrow_back Test Back to project Send invite account_box grid_on settings info D…" at bounding box center [273, 193] width 547 height 393
click at [169, 55] on mat-icon "info" at bounding box center [173, 54] width 8 height 8
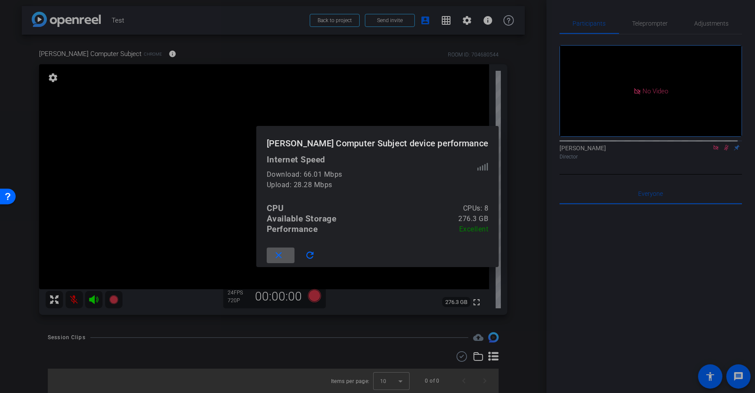
click at [285, 255] on mat-icon "close" at bounding box center [279, 255] width 11 height 11
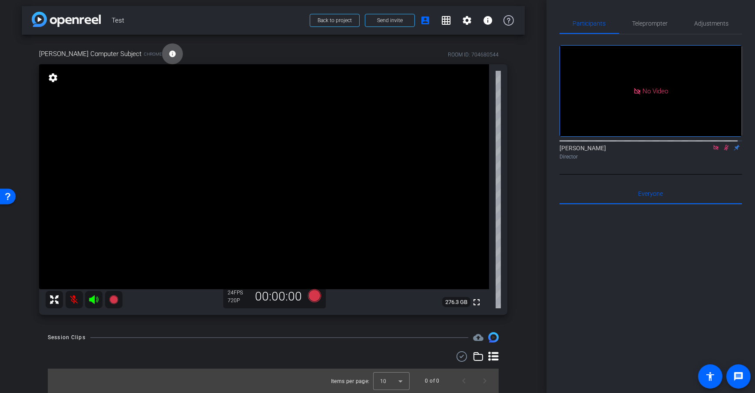
click at [169, 53] on mat-icon "info" at bounding box center [173, 54] width 8 height 8
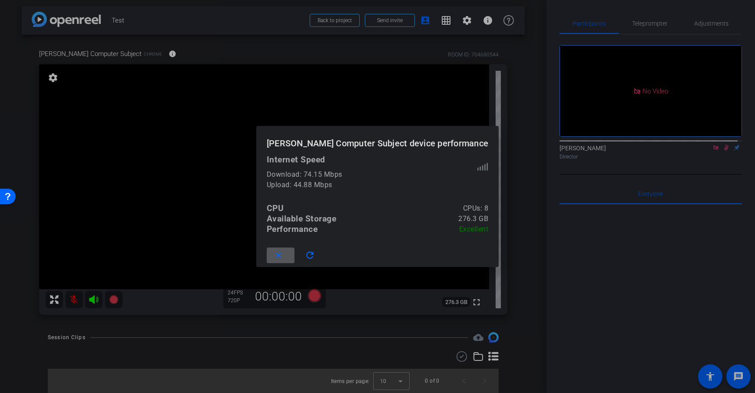
click at [295, 251] on span at bounding box center [281, 255] width 28 height 21
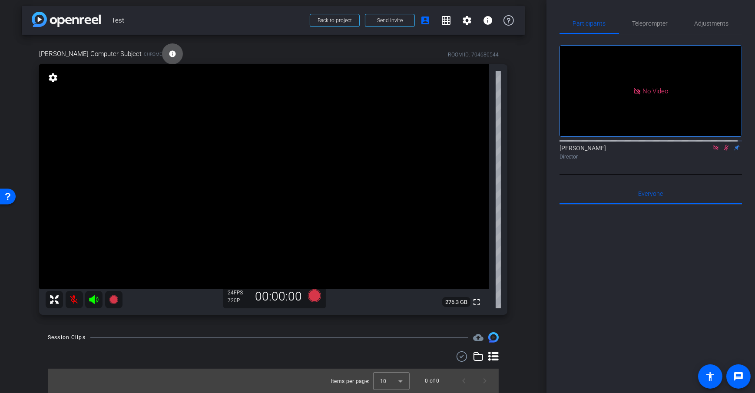
click at [522, 152] on div "arrow_back Test Back to project Send invite account_box grid_on settings info D…" at bounding box center [273, 193] width 547 height 393
click at [384, 22] on span "Send invite" at bounding box center [390, 20] width 26 height 7
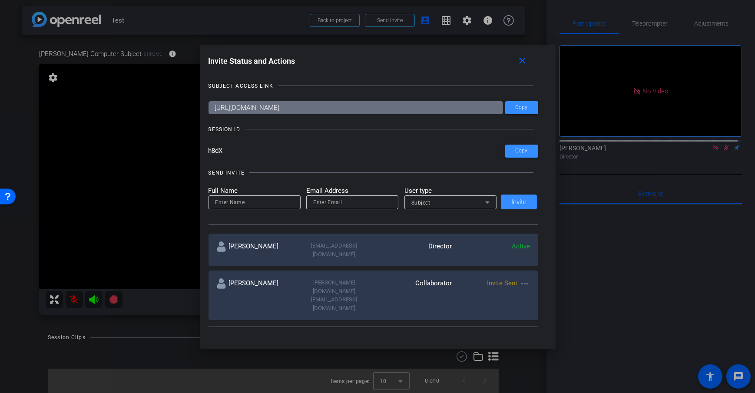
drag, startPoint x: 421, startPoint y: 110, endPoint x: 208, endPoint y: 110, distance: 212.9
click at [209, 110] on input "https://capture.openreel.com/subject/MODE_OTP?otp=h8dX" at bounding box center [356, 107] width 295 height 13
click at [398, 68] on div "Invite Status and Actions close" at bounding box center [374, 61] width 330 height 16
click at [526, 68] on span at bounding box center [525, 61] width 28 height 21
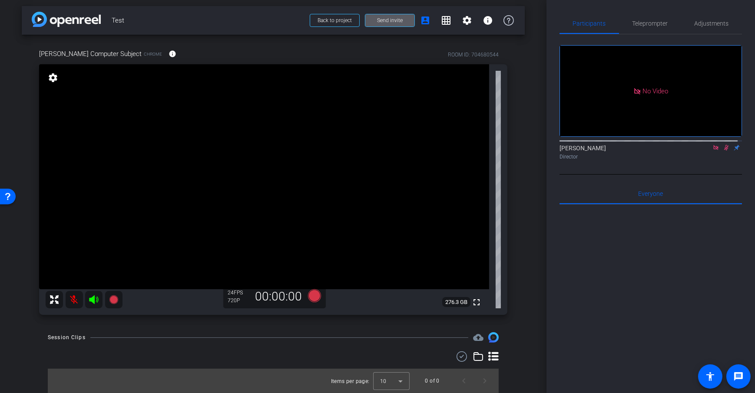
click at [392, 21] on span "Send invite" at bounding box center [390, 20] width 26 height 7
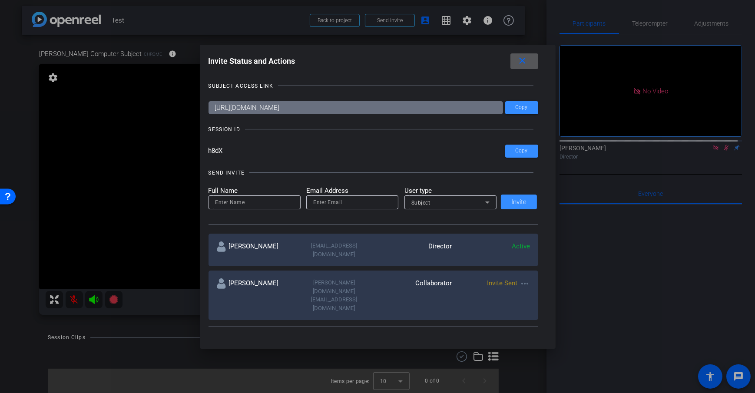
click at [531, 59] on span at bounding box center [525, 61] width 28 height 21
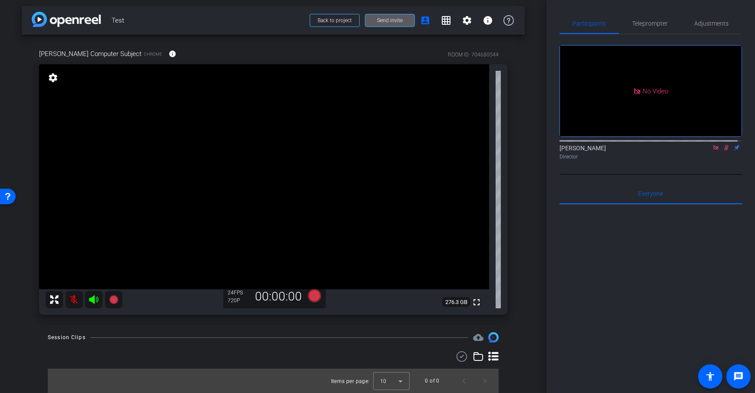
click at [538, 126] on div "arrow_back Test Back to project Send invite account_box grid_on settings info D…" at bounding box center [273, 193] width 547 height 393
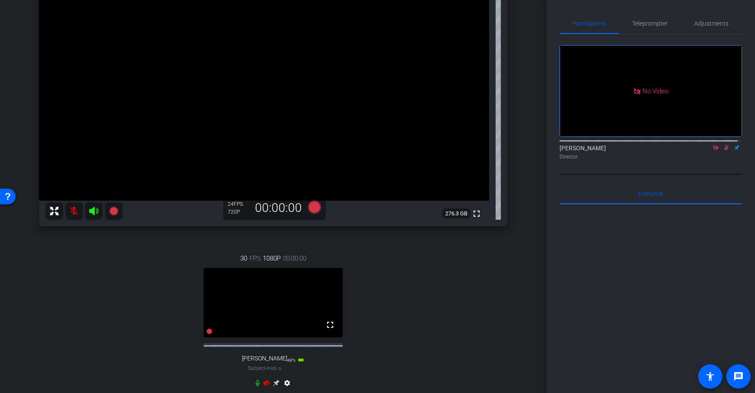
scroll to position [134, 0]
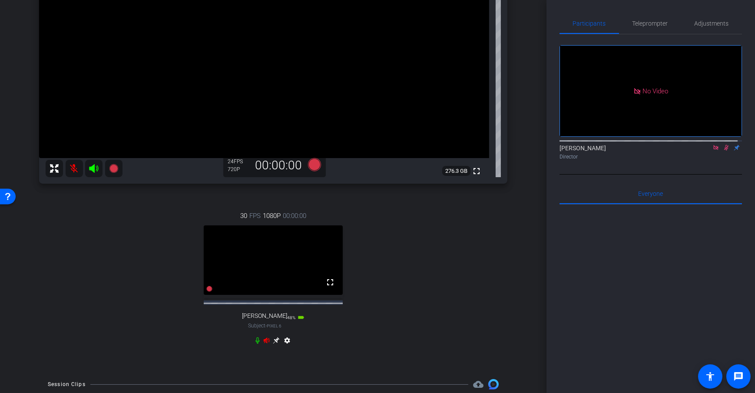
click at [254, 344] on icon at bounding box center [257, 340] width 7 height 7
click at [447, 307] on div "30 FPS 1080P 00:00:00 fullscreen Dan H Subject - Pixel 6 48% battery_std settin…" at bounding box center [273, 279] width 468 height 165
click at [275, 344] on icon at bounding box center [276, 340] width 7 height 7
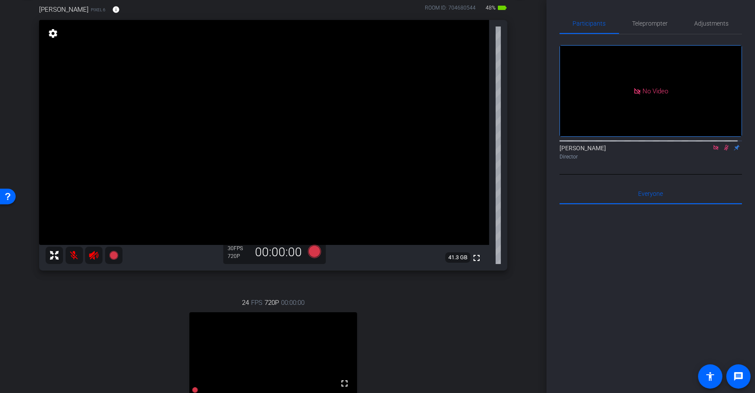
scroll to position [33, 0]
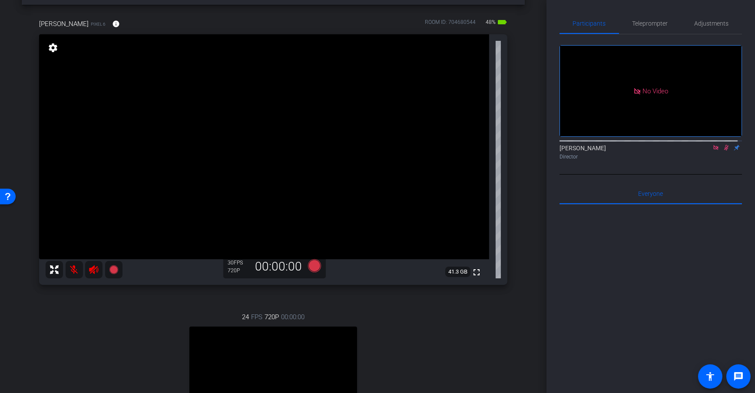
click at [512, 184] on div "Dan H Pixel 6 info ROOM ID: 704680544 48% battery_std fullscreen settings 41.3 …" at bounding box center [273, 245] width 503 height 481
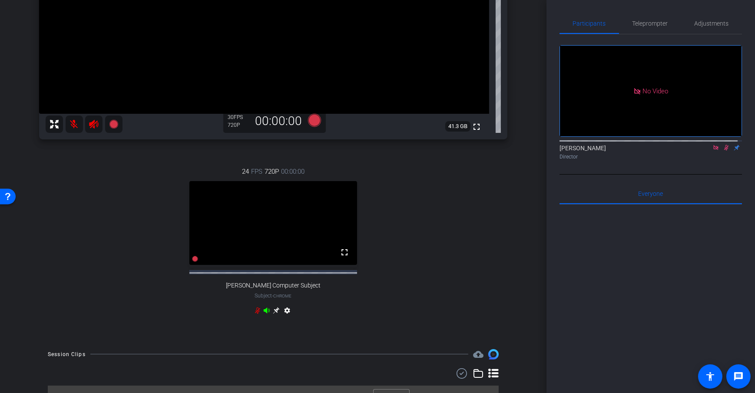
scroll to position [203, 0]
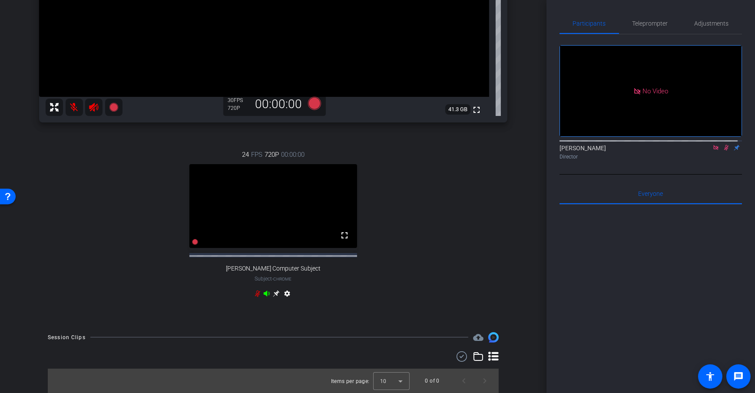
click at [274, 292] on icon at bounding box center [276, 293] width 7 height 7
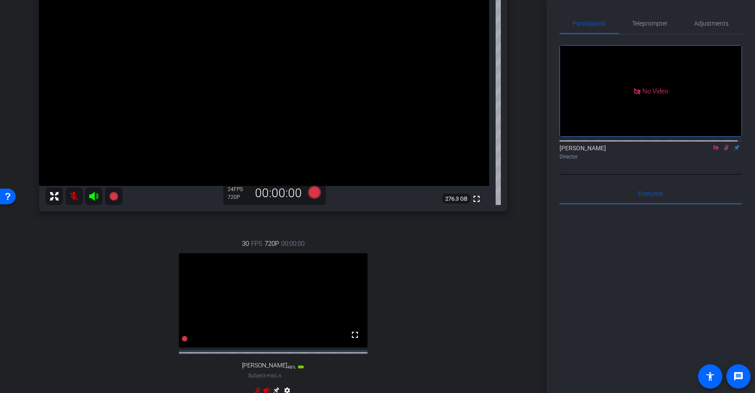
scroll to position [107, 0]
click at [485, 275] on div "30 FPS 720P 00:00:00 fullscreen Dan H Subject - Pixel 6 48% battery_std settings" at bounding box center [273, 317] width 468 height 187
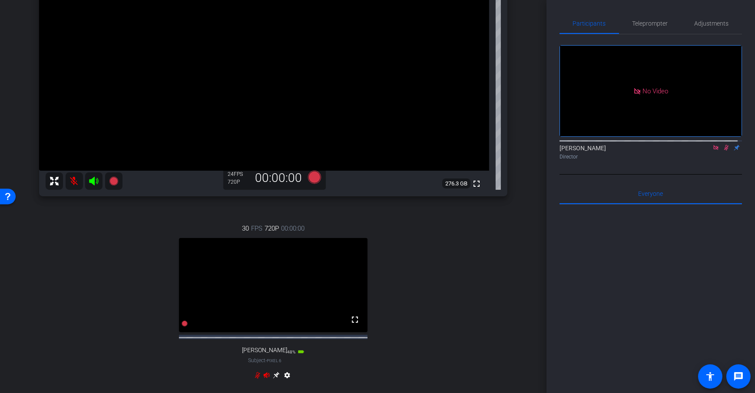
scroll to position [128, 0]
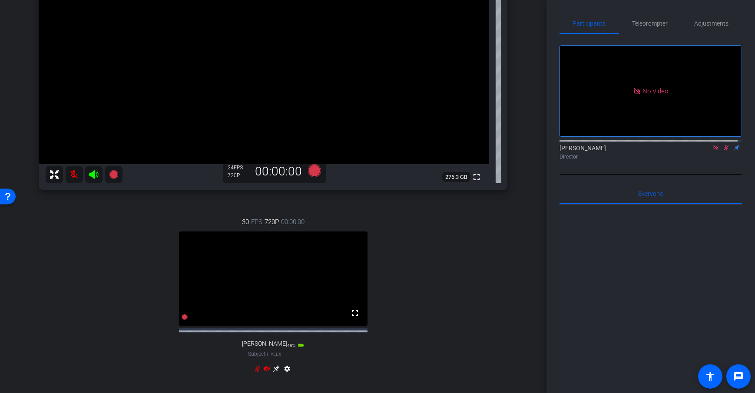
click at [452, 253] on div "30 FPS 720P 00:00:00 fullscreen Dan H Subject - Pixel 6 48% battery_std settings" at bounding box center [273, 296] width 468 height 187
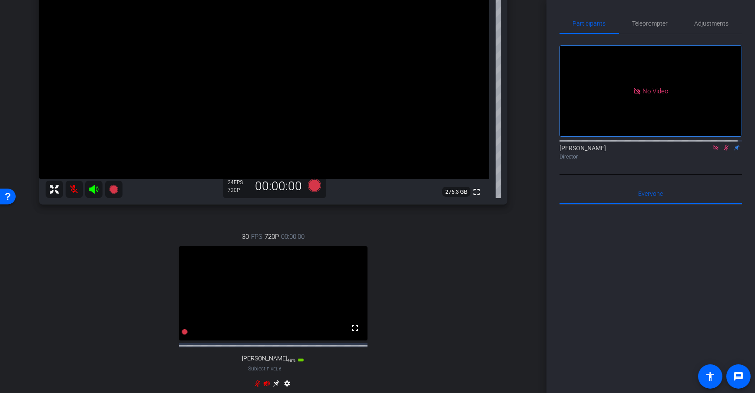
scroll to position [111, 0]
click at [524, 192] on div "arrow_back Test Back to project Send invite account_box grid_on settings info D…" at bounding box center [273, 85] width 547 height 393
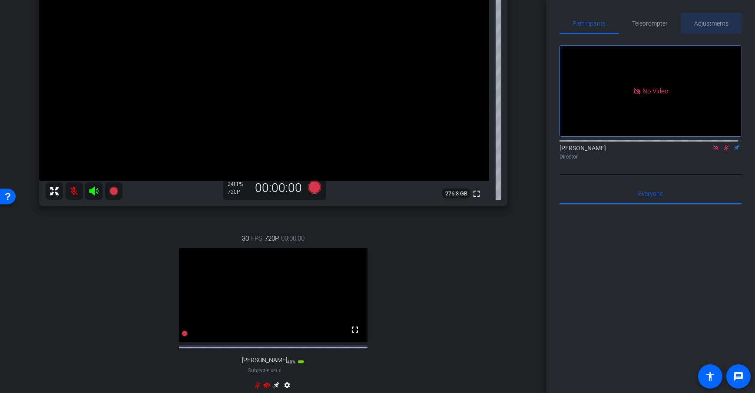
click at [711, 21] on span "Adjustments" at bounding box center [712, 23] width 34 height 6
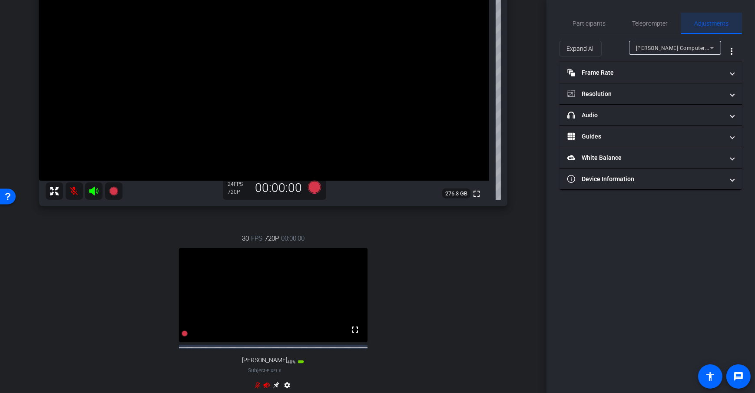
click at [718, 21] on span "Adjustments" at bounding box center [712, 23] width 34 height 6
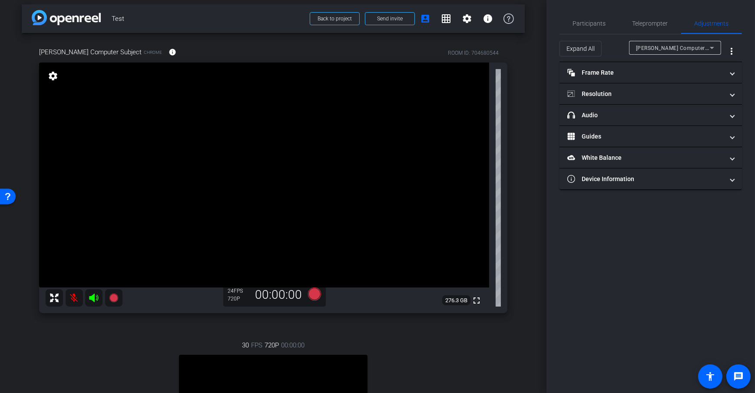
scroll to position [0, 0]
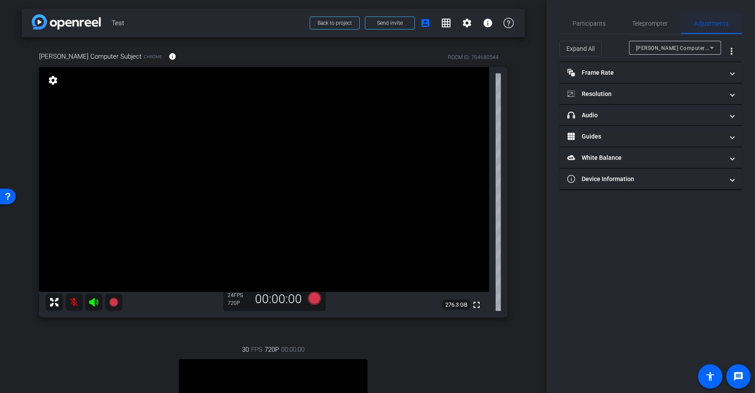
click at [708, 27] on span "Adjustments" at bounding box center [712, 23] width 34 height 21
click at [645, 68] on mat-panel-title "Frame Rate Frame Rate" at bounding box center [645, 72] width 156 height 9
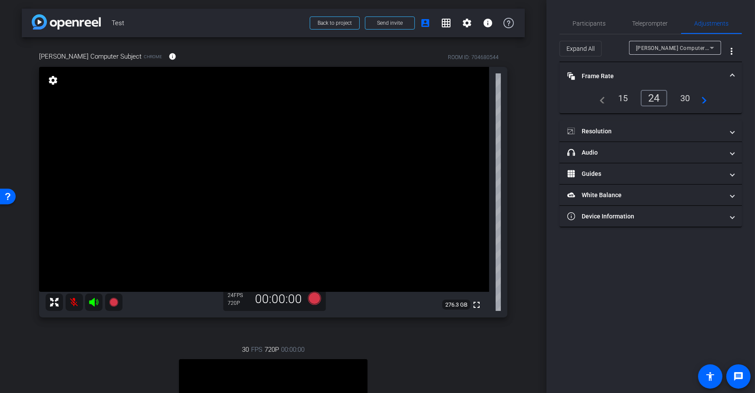
click at [684, 98] on div "30" at bounding box center [685, 98] width 23 height 15
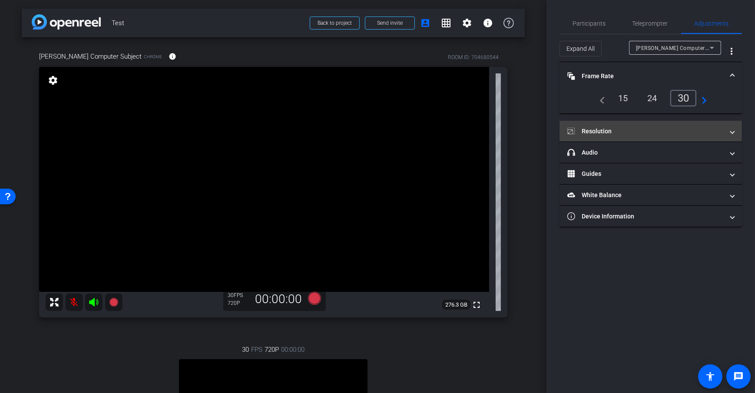
click at [634, 131] on mat-panel-title "Resolution" at bounding box center [645, 131] width 156 height 9
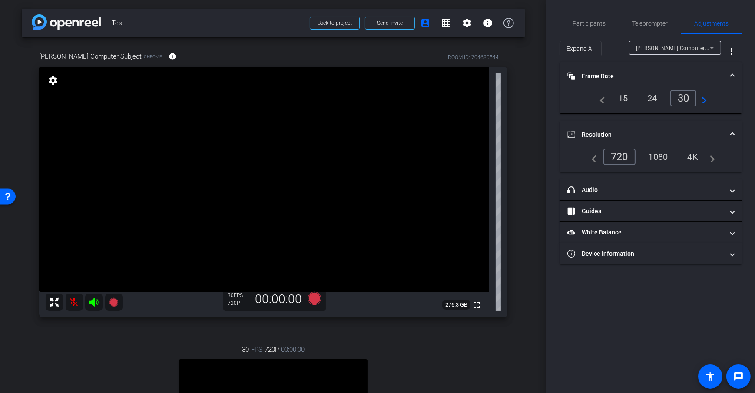
click at [656, 158] on div "1080" at bounding box center [658, 156] width 33 height 15
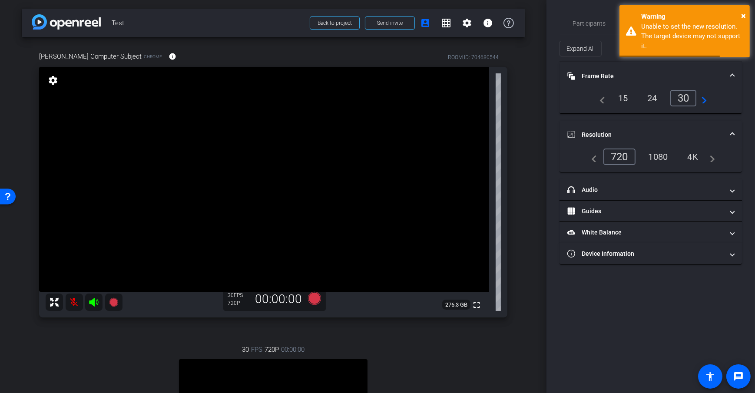
click at [693, 157] on div "4K" at bounding box center [693, 156] width 24 height 15
click at [667, 158] on div "1080" at bounding box center [658, 156] width 33 height 15
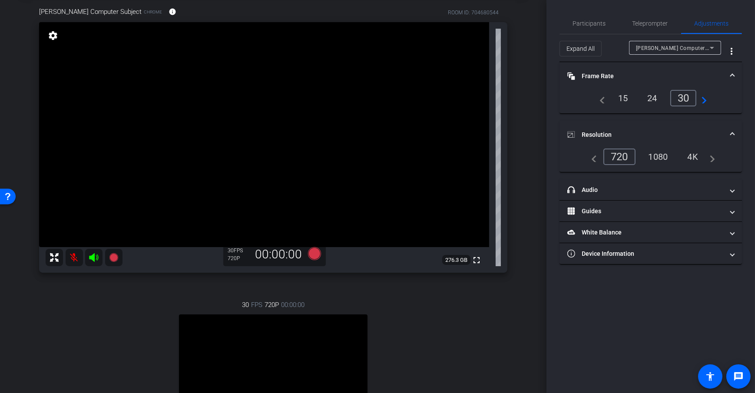
scroll to position [116, 0]
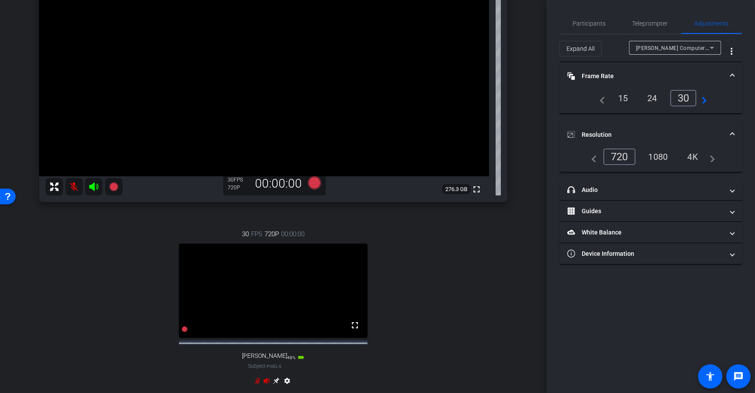
click at [276, 380] on icon at bounding box center [276, 381] width 7 height 7
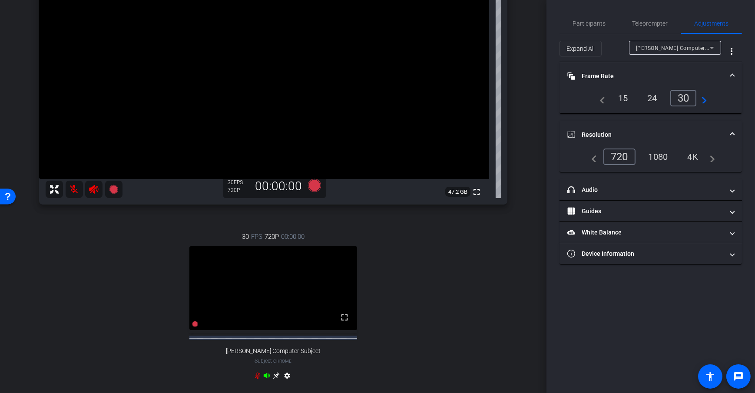
scroll to position [113, 0]
click at [675, 43] on div "[PERSON_NAME] Computer Subject" at bounding box center [673, 48] width 74 height 11
click at [665, 76] on mat-option "[PERSON_NAME]" at bounding box center [675, 79] width 92 height 14
click at [680, 159] on div "1080" at bounding box center [673, 156] width 33 height 15
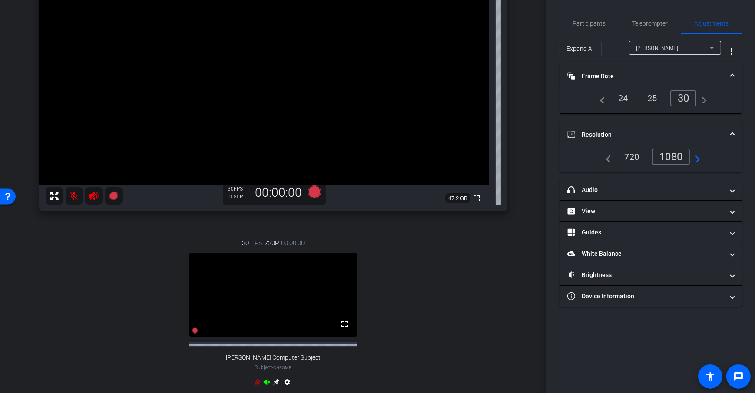
scroll to position [0, 0]
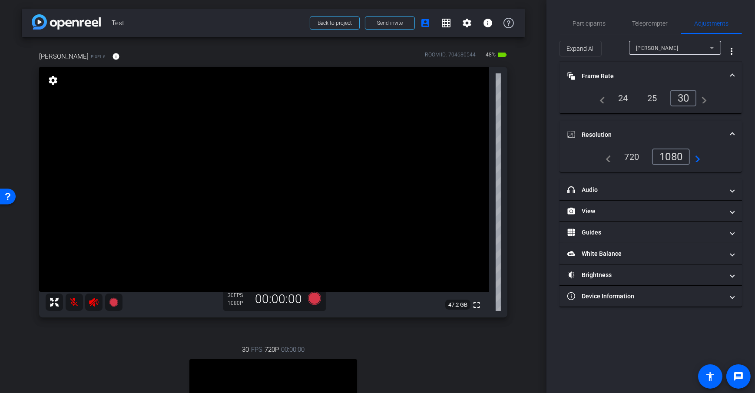
click at [521, 156] on div "arrow_back Test Back to project Send invite account_box grid_on settings info D…" at bounding box center [273, 196] width 547 height 393
drag, startPoint x: 524, startPoint y: 179, endPoint x: 518, endPoint y: 185, distance: 8.3
click at [524, 179] on div "arrow_back Test Back to project Send invite account_box grid_on settings info D…" at bounding box center [273, 196] width 547 height 393
click at [521, 192] on div "arrow_back Test Back to project Send invite account_box grid_on settings info D…" at bounding box center [273, 196] width 547 height 393
click at [700, 190] on mat-panel-title "headphone icon Audio" at bounding box center [645, 190] width 156 height 9
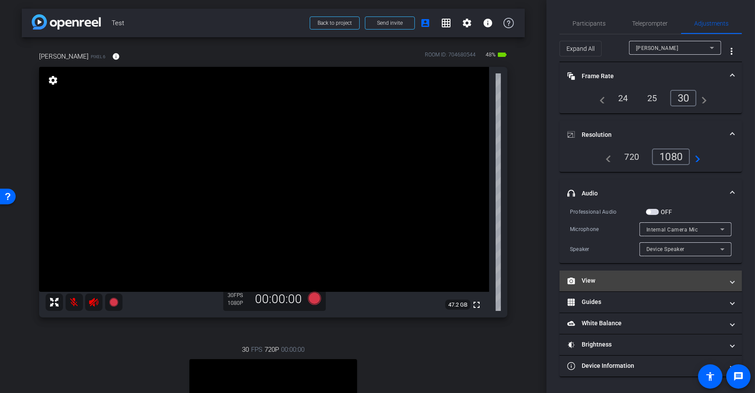
click at [657, 286] on mat-expansion-panel-header "View" at bounding box center [651, 281] width 183 height 21
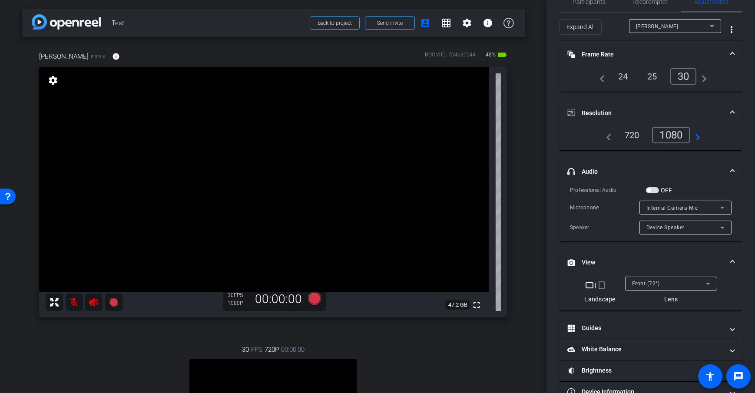
scroll to position [43, 0]
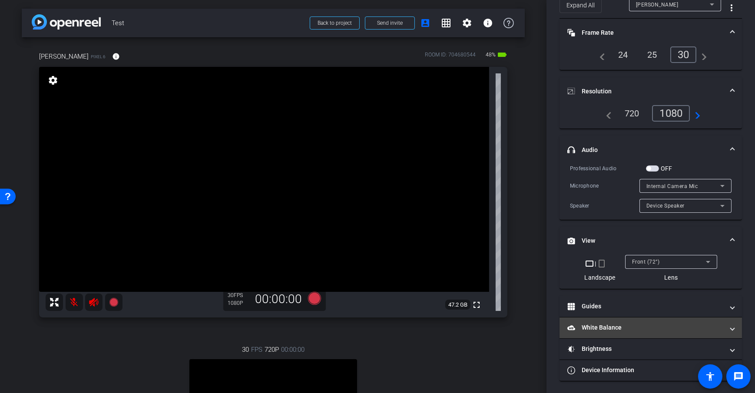
click at [658, 333] on mat-expansion-panel-header "White Balance White Balance" at bounding box center [651, 328] width 183 height 21
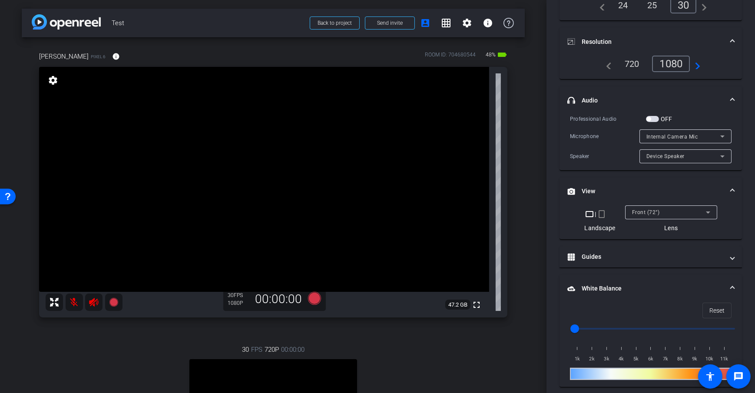
scroll to position [149, 0]
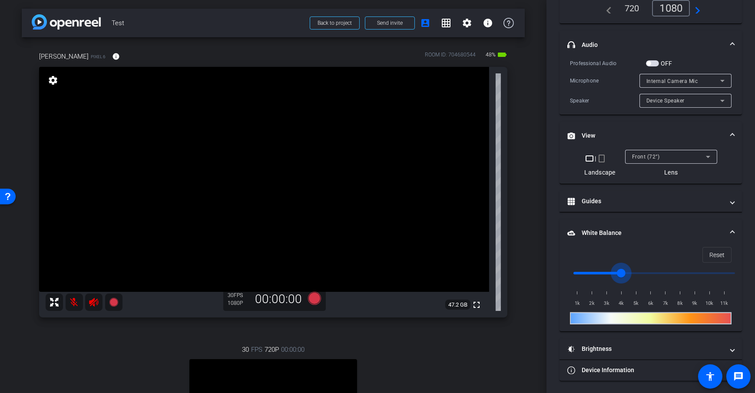
drag, startPoint x: 571, startPoint y: 272, endPoint x: 621, endPoint y: 265, distance: 50.1
click at [621, 265] on input "range" at bounding box center [654, 273] width 180 height 19
drag, startPoint x: 622, startPoint y: 271, endPoint x: 674, endPoint y: 272, distance: 52.2
click at [674, 272] on input "range" at bounding box center [654, 273] width 180 height 19
drag, startPoint x: 676, startPoint y: 275, endPoint x: 598, endPoint y: 272, distance: 78.3
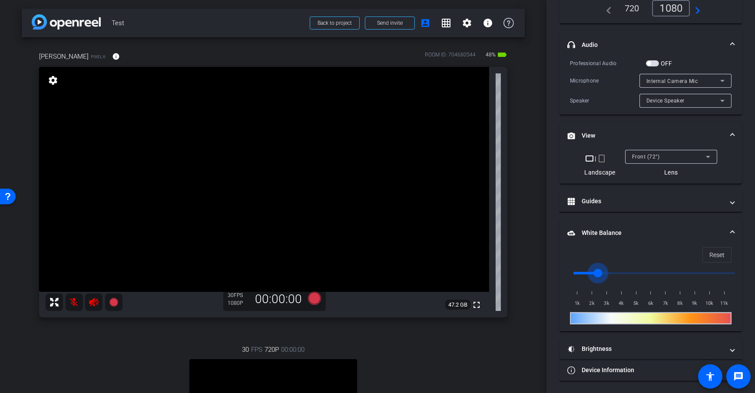
click at [598, 272] on input "range" at bounding box center [654, 273] width 180 height 19
click at [703, 253] on span at bounding box center [717, 255] width 28 height 21
type input "1000"
click at [520, 244] on div "Dan H Pixel 6 info ROOM ID: 704680544 48% battery_std fullscreen settings 47.2 …" at bounding box center [273, 277] width 503 height 481
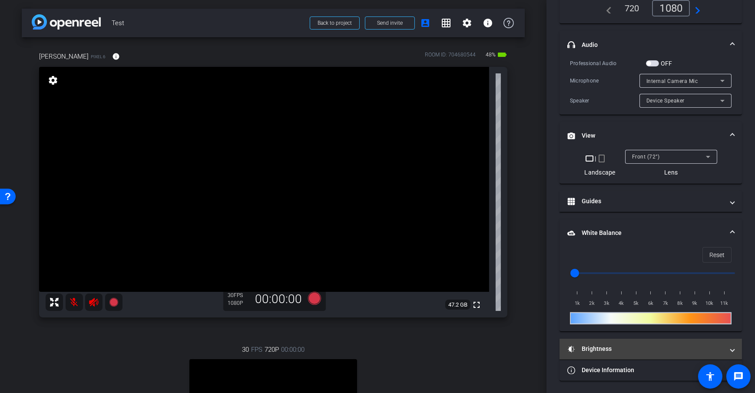
click at [649, 346] on mat-panel-title "Brightness" at bounding box center [645, 349] width 156 height 9
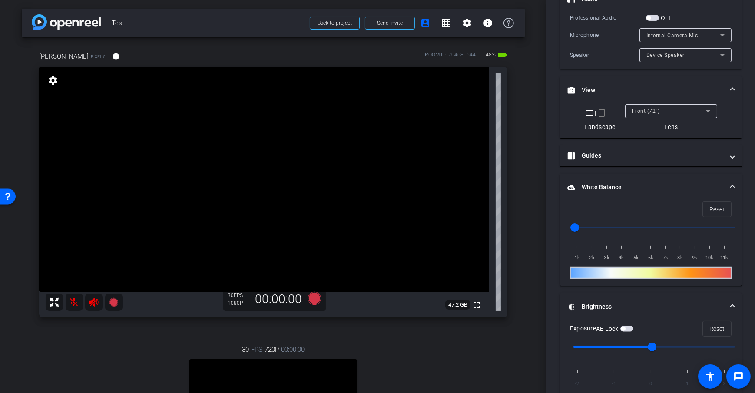
scroll to position [239, 0]
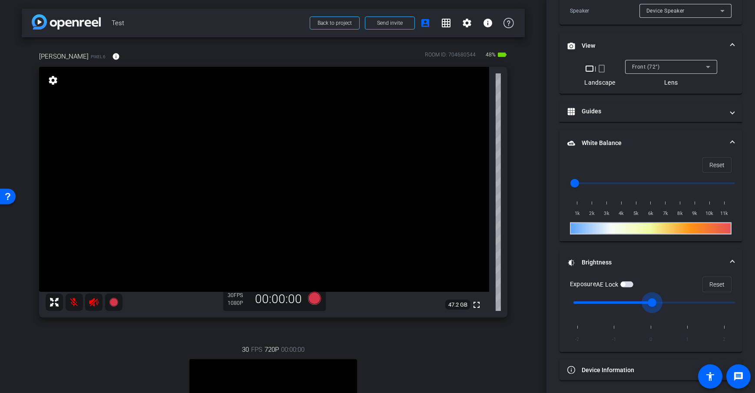
drag, startPoint x: 650, startPoint y: 301, endPoint x: 669, endPoint y: 299, distance: 18.8
click at [669, 299] on input "range" at bounding box center [654, 302] width 180 height 19
drag, startPoint x: 655, startPoint y: 304, endPoint x: 672, endPoint y: 305, distance: 17.0
click at [672, 305] on input "range" at bounding box center [654, 302] width 180 height 19
drag, startPoint x: 694, startPoint y: 302, endPoint x: 657, endPoint y: 307, distance: 36.4
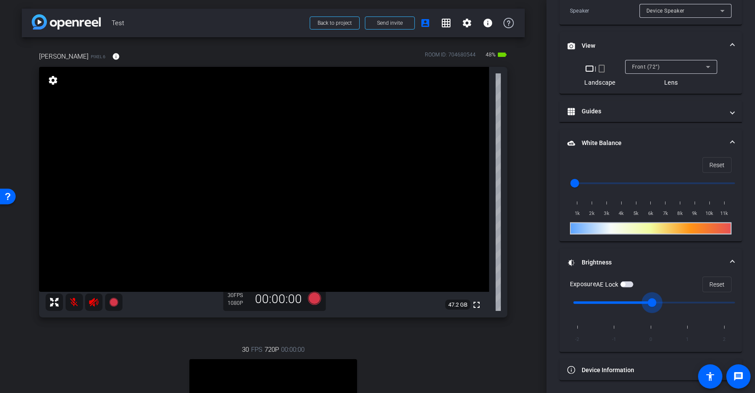
type input "0"
click at [657, 307] on input "range" at bounding box center [654, 302] width 180 height 19
click at [531, 270] on div "arrow_back Test Back to project Send invite account_box grid_on settings info D…" at bounding box center [273, 196] width 547 height 393
drag, startPoint x: 628, startPoint y: 282, endPoint x: 635, endPoint y: 295, distance: 15.2
click at [628, 282] on span "button" at bounding box center [627, 285] width 13 height 6
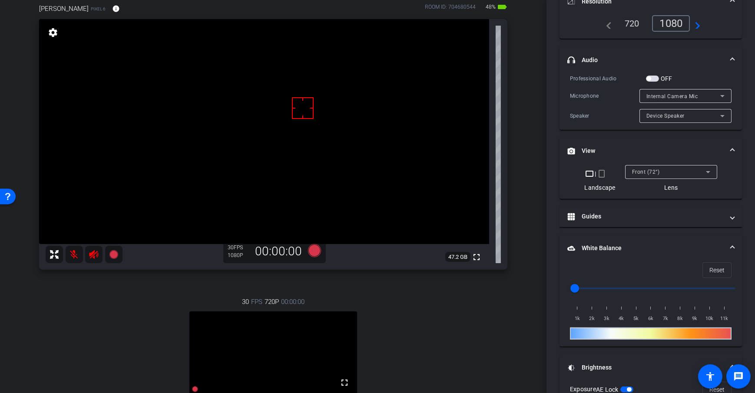
scroll to position [126, 0]
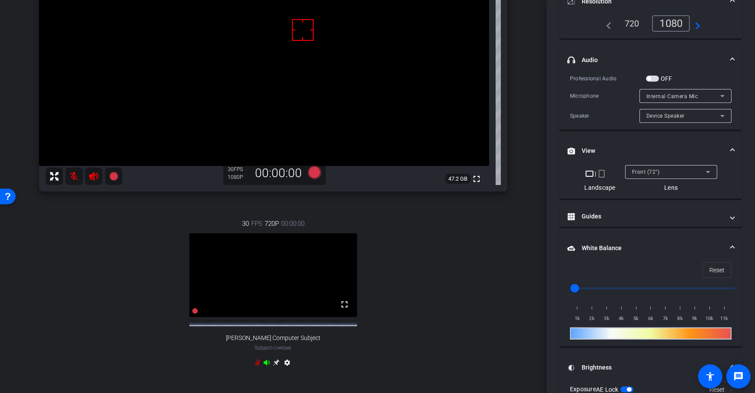
click at [273, 366] on icon at bounding box center [276, 362] width 7 height 7
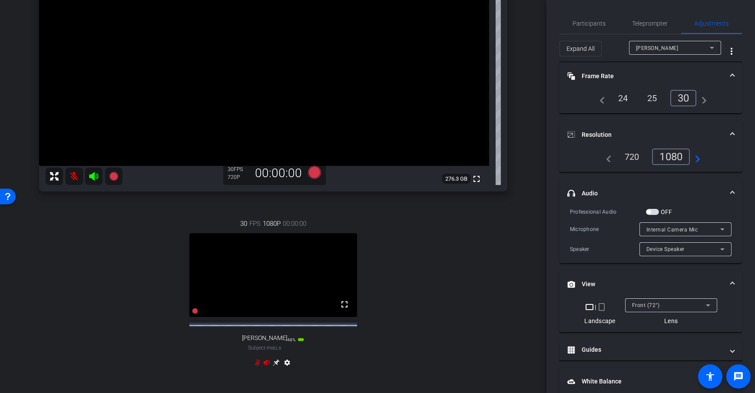
click at [654, 46] on div "[PERSON_NAME]" at bounding box center [673, 48] width 74 height 11
click at [656, 61] on span "[PERSON_NAME] Computer Subject" at bounding box center [671, 65] width 78 height 10
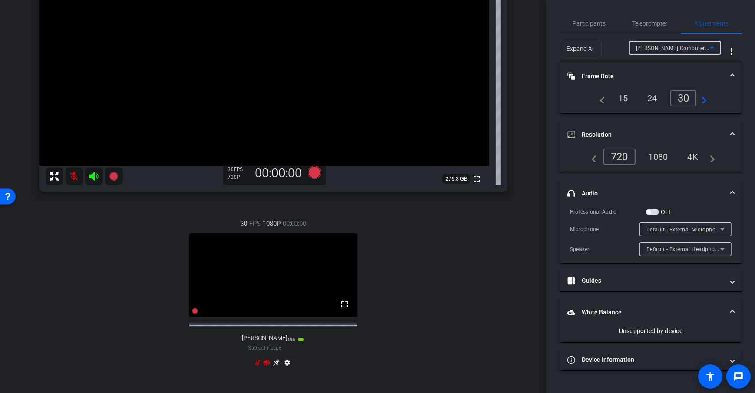
click at [651, 322] on mat-expansion-panel-header "White Balance White Balance" at bounding box center [651, 313] width 183 height 28
click at [514, 235] on div "Dan Computer Subject Chrome info ROOM ID: 704680544 fullscreen settings 276.3 G…" at bounding box center [273, 151] width 503 height 481
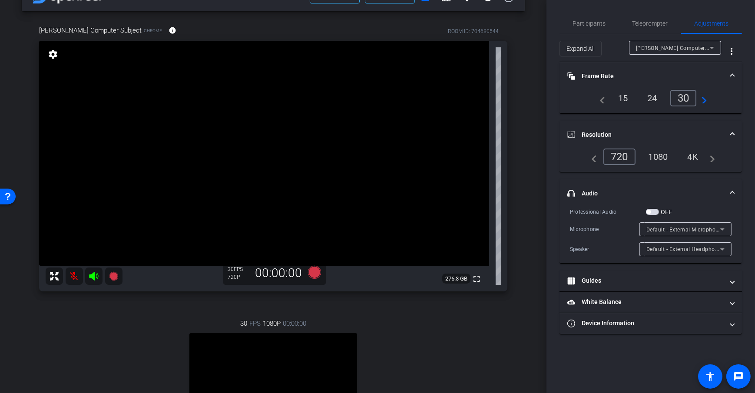
scroll to position [22, 0]
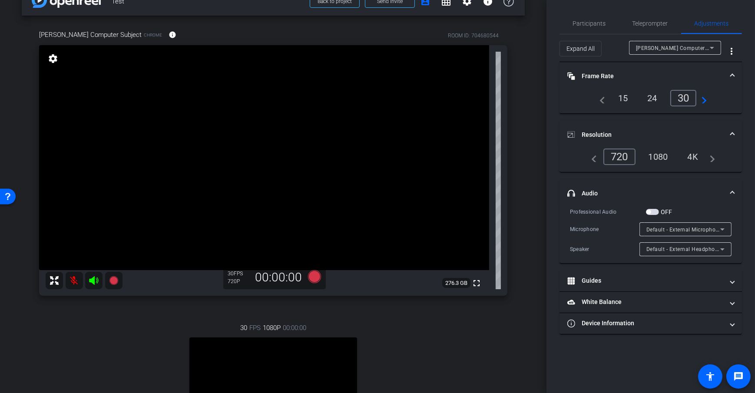
click at [538, 191] on div "arrow_back Test Back to project Send invite account_box grid_on settings info D…" at bounding box center [273, 174] width 547 height 393
click at [681, 96] on div "30" at bounding box center [683, 98] width 27 height 17
click at [648, 50] on span "[PERSON_NAME] Computer Subject" at bounding box center [681, 47] width 90 height 7
click at [657, 81] on mat-option "[PERSON_NAME]" at bounding box center [675, 79] width 92 height 14
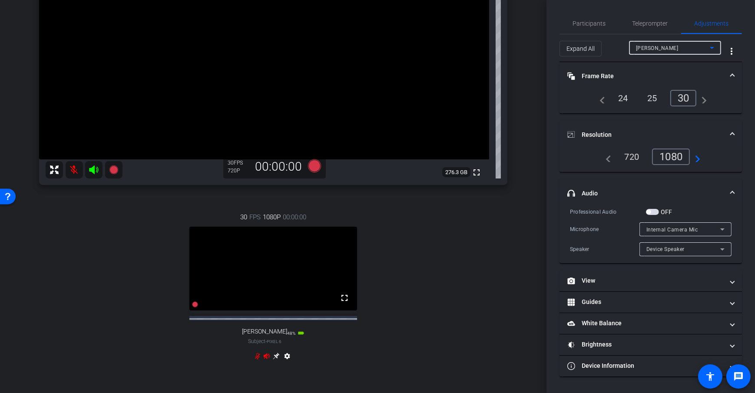
click at [274, 360] on icon at bounding box center [276, 356] width 7 height 7
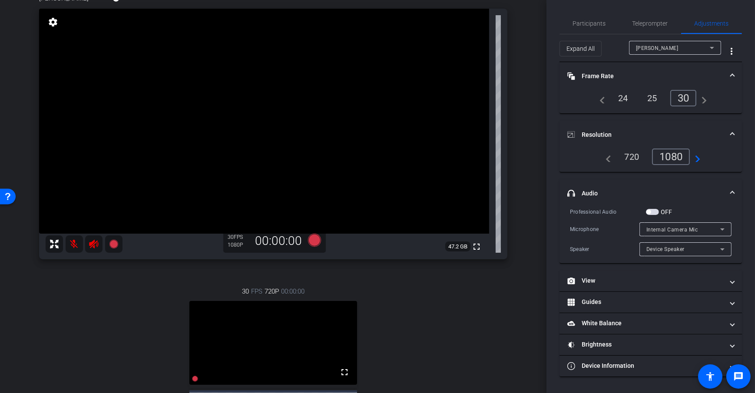
scroll to position [0, 0]
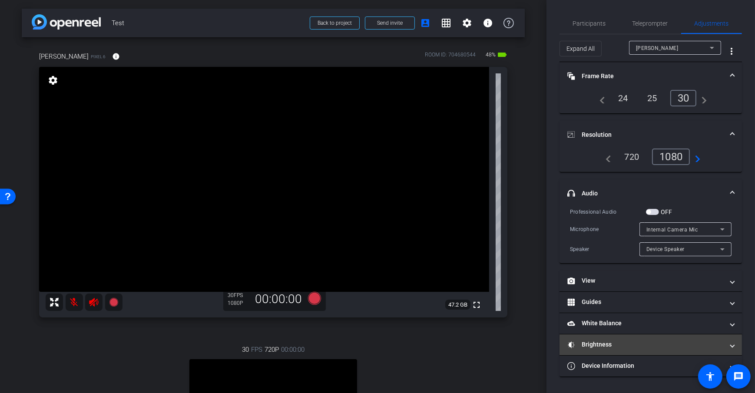
click at [610, 348] on mat-expansion-panel-header "Brightness" at bounding box center [651, 345] width 183 height 21
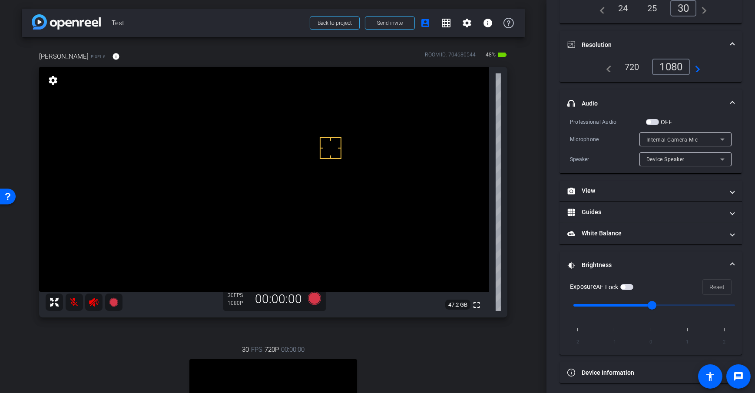
scroll to position [93, 0]
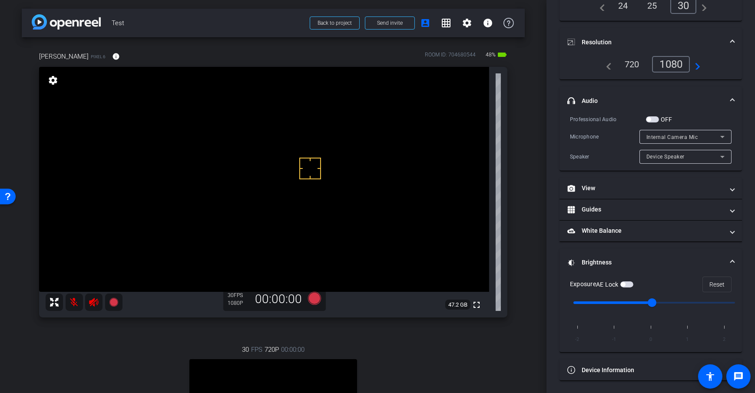
click at [531, 268] on div "arrow_back Test Back to project Send invite account_box grid_on settings info D…" at bounding box center [273, 196] width 547 height 393
click at [631, 283] on span "button" at bounding box center [627, 285] width 13 height 6
click at [538, 217] on div "arrow_back Test Back to project Send invite account_box grid_on settings info D…" at bounding box center [273, 196] width 547 height 393
click at [524, 170] on div "arrow_back Test Back to project Send invite account_box grid_on settings info D…" at bounding box center [273, 196] width 547 height 393
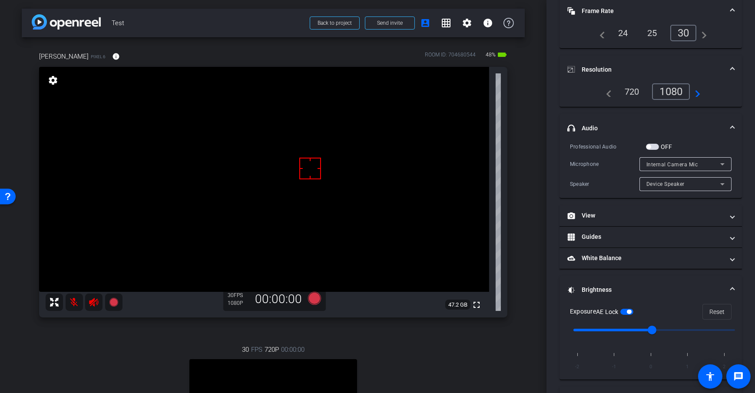
scroll to position [0, 0]
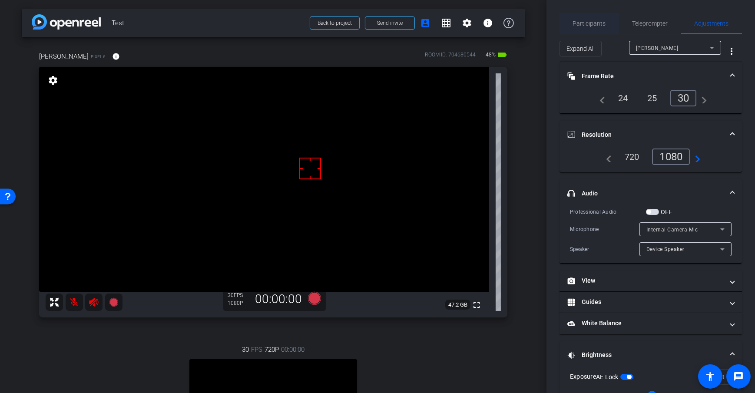
click at [582, 26] on span "Participants" at bounding box center [589, 23] width 33 height 6
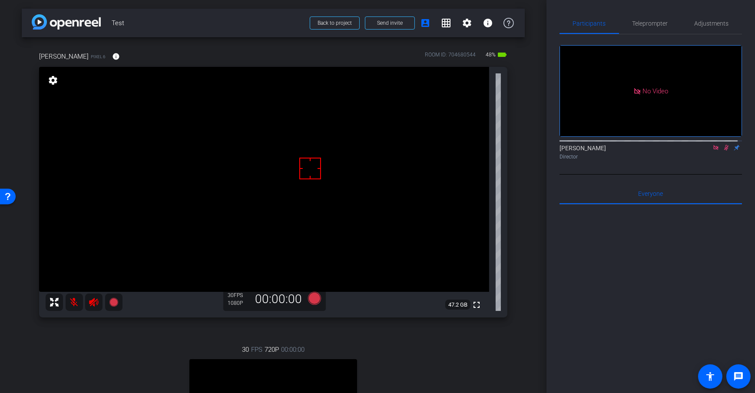
click at [521, 146] on div "arrow_back Test Back to project Send invite account_box grid_on settings info D…" at bounding box center [273, 196] width 547 height 393
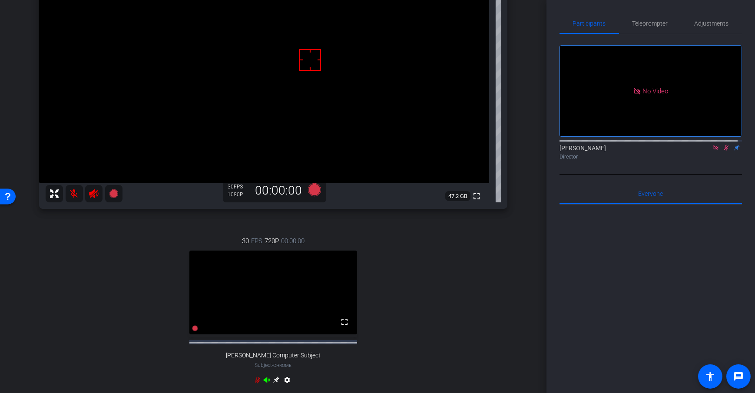
scroll to position [108, 0]
click at [311, 191] on icon at bounding box center [314, 190] width 13 height 13
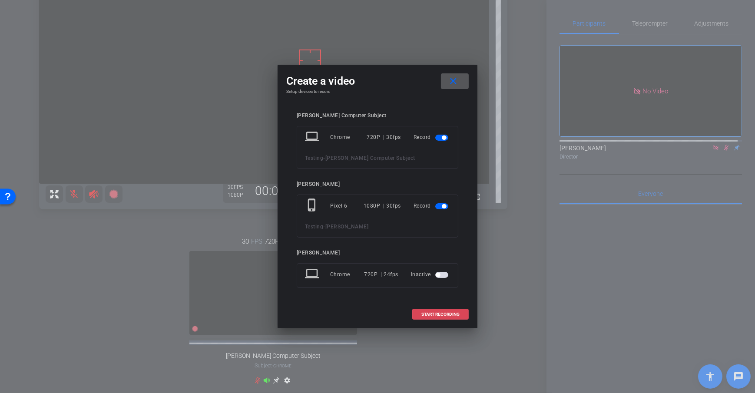
click at [428, 316] on span "START RECORDING" at bounding box center [440, 314] width 38 height 4
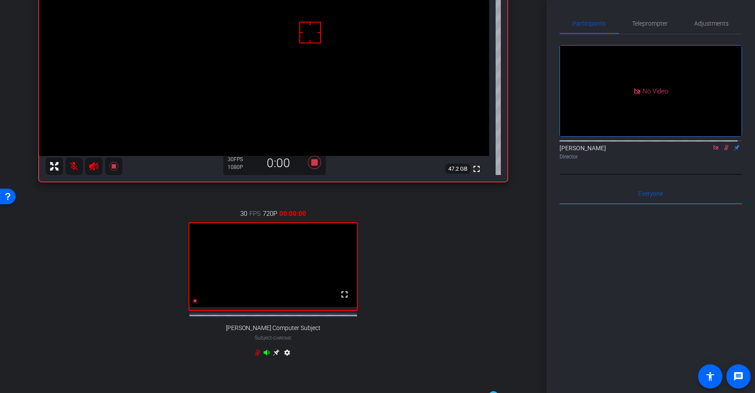
scroll to position [221, 0]
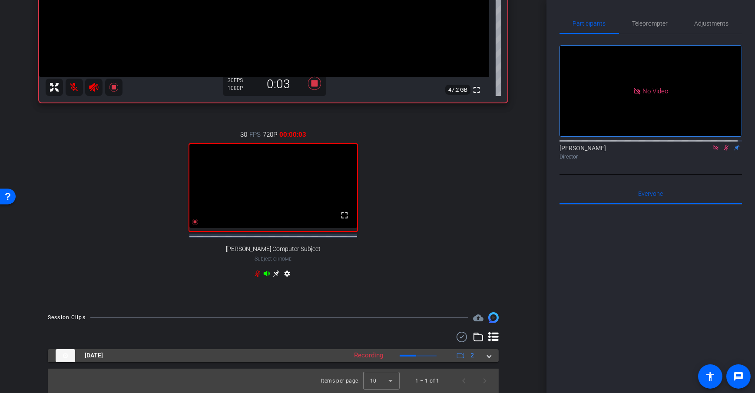
click at [487, 358] on mat-expansion-panel-header "Sep 12, 2025 Recording 2" at bounding box center [273, 355] width 451 height 13
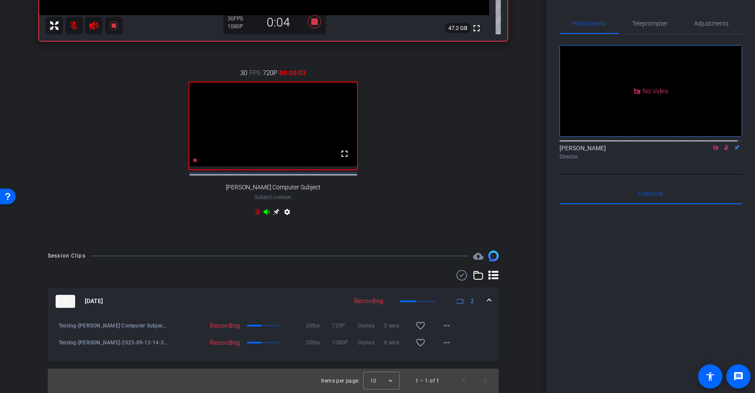
scroll to position [282, 0]
click at [310, 16] on icon at bounding box center [314, 21] width 13 height 13
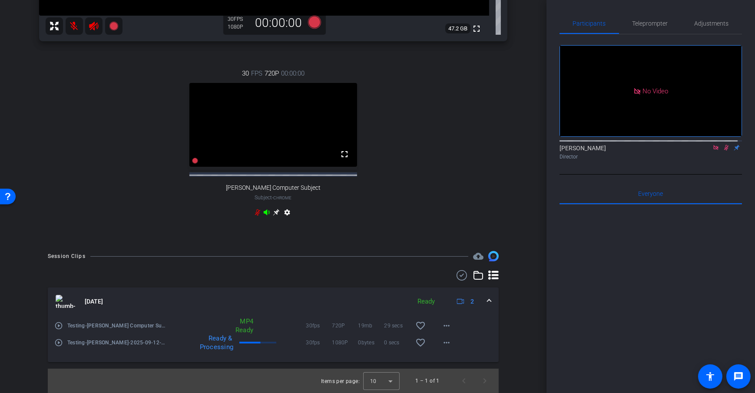
scroll to position [284, 0]
click at [533, 257] on div "arrow_back Test Back to project Send invite account_box grid_on settings info D…" at bounding box center [273, 196] width 547 height 393
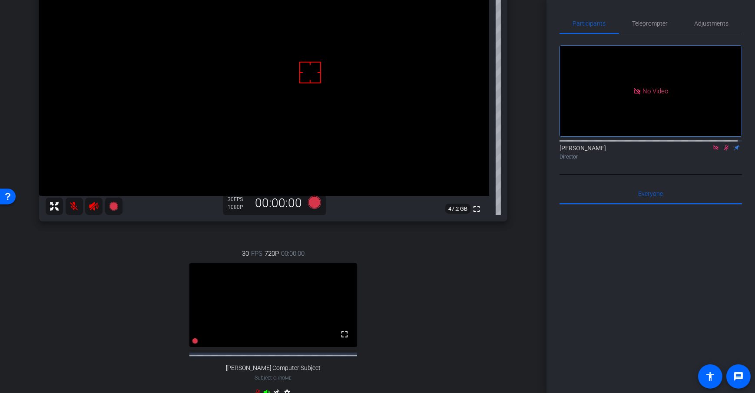
scroll to position [95, 0]
click at [521, 235] on div "arrow_back Test Back to project Send invite account_box grid_on settings info D…" at bounding box center [273, 101] width 547 height 393
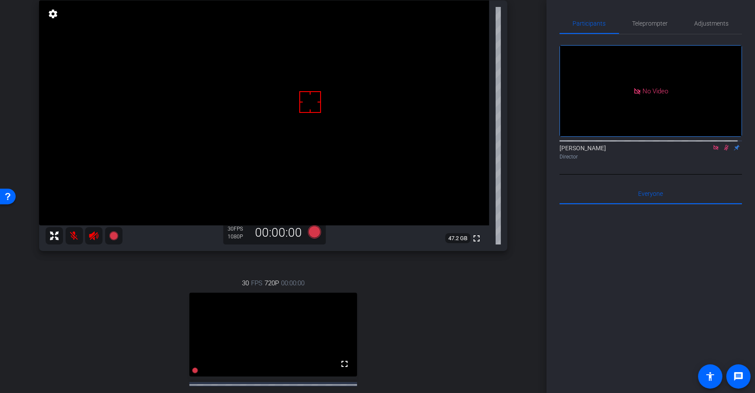
scroll to position [0, 0]
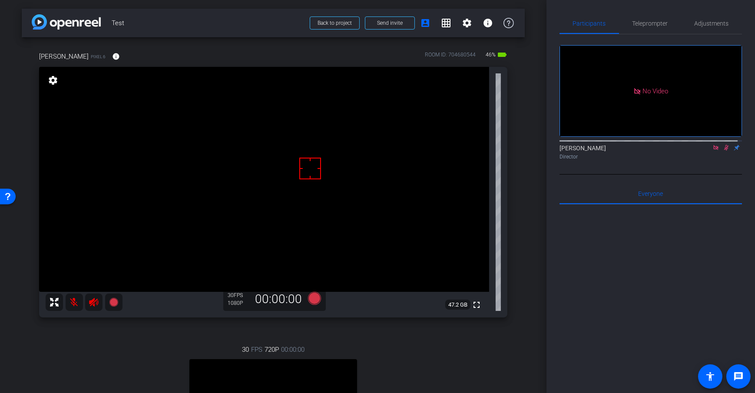
click at [527, 166] on div "arrow_back Test Back to project Send invite account_box grid_on settings info D…" at bounding box center [273, 196] width 547 height 393
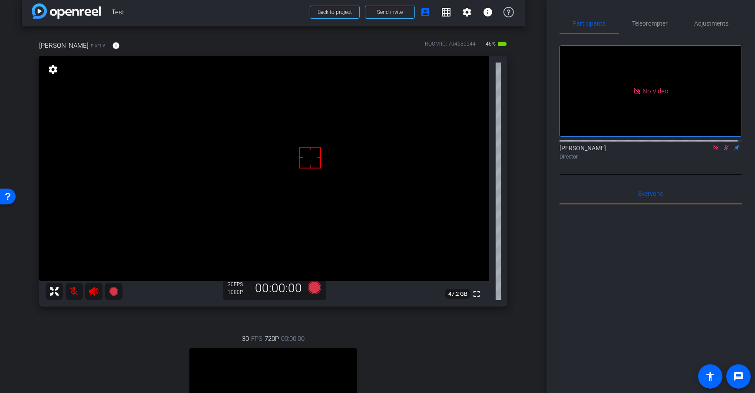
click at [521, 139] on div "arrow_back Test Back to project Send invite account_box grid_on settings info D…" at bounding box center [273, 185] width 547 height 393
click at [528, 146] on div "arrow_back Test Back to project Send invite account_box grid_on settings info D…" at bounding box center [273, 185] width 547 height 393
click at [708, 25] on span "Adjustments" at bounding box center [712, 23] width 34 height 6
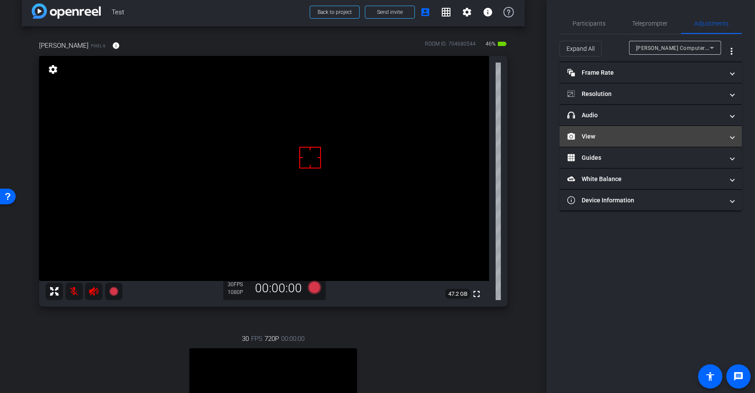
click at [700, 137] on mat-panel-title "View" at bounding box center [645, 136] width 156 height 9
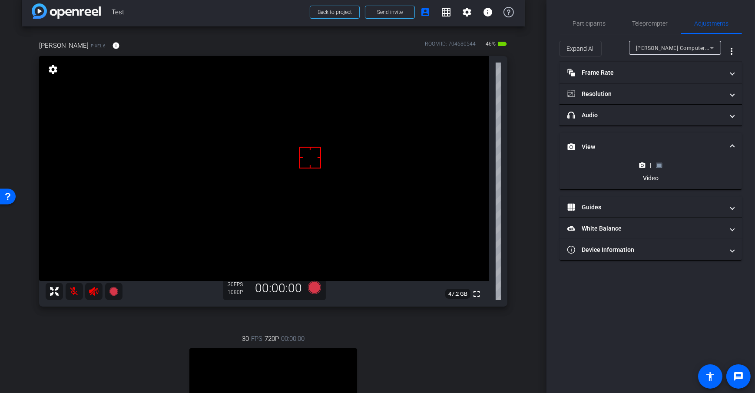
click at [660, 166] on rect at bounding box center [659, 164] width 5 height 3
click at [527, 183] on div "arrow_back Test Back to project Send invite account_box grid_on settings info D…" at bounding box center [273, 185] width 547 height 393
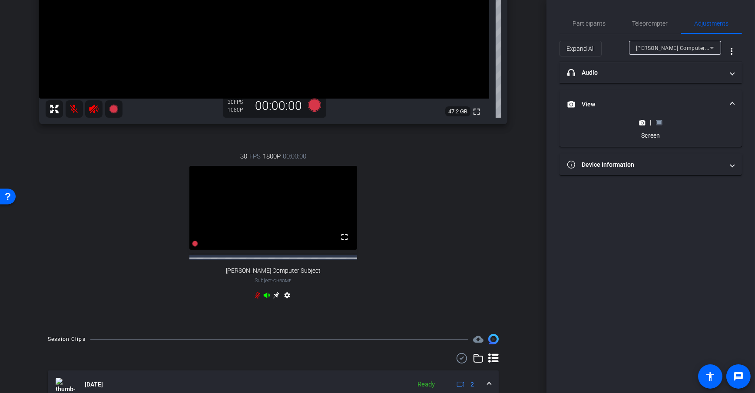
scroll to position [284, 0]
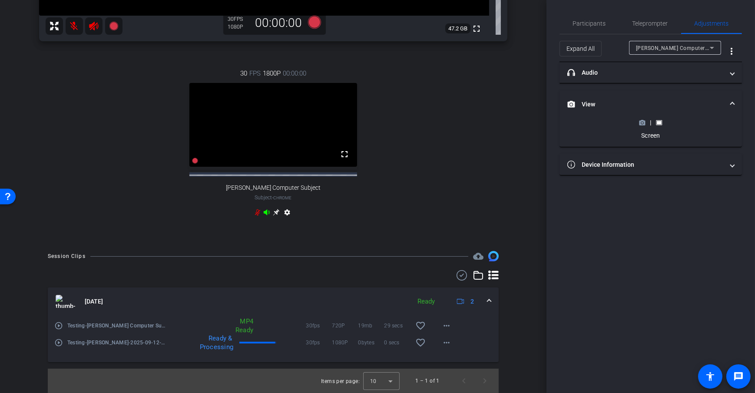
click at [273, 213] on icon at bounding box center [276, 212] width 7 height 7
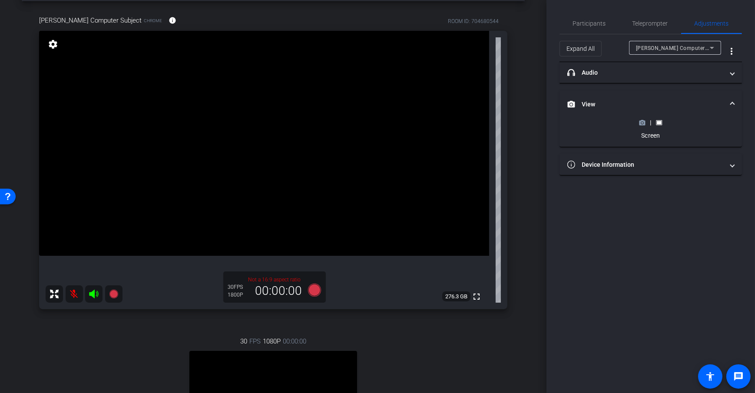
scroll to position [0, 0]
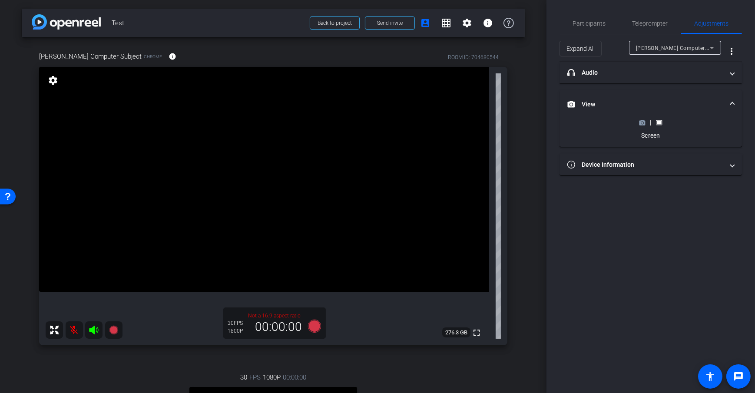
click at [640, 125] on icon at bounding box center [642, 122] width 7 height 7
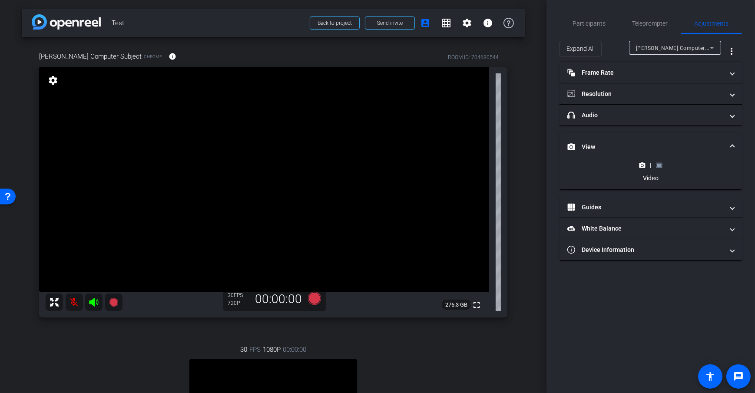
click at [660, 164] on rect at bounding box center [659, 164] width 5 height 3
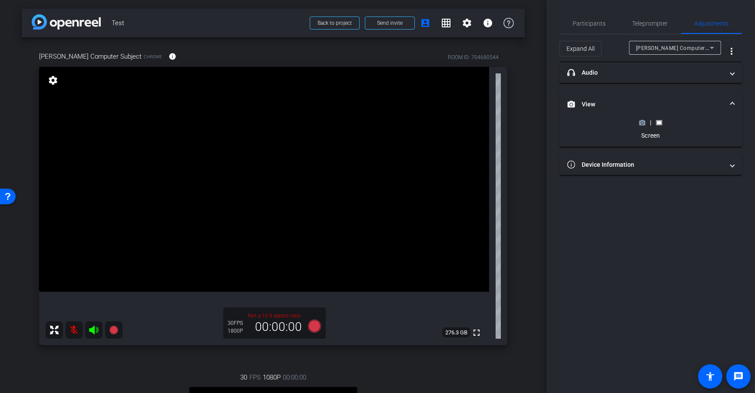
click at [641, 122] on icon at bounding box center [642, 122] width 7 height 7
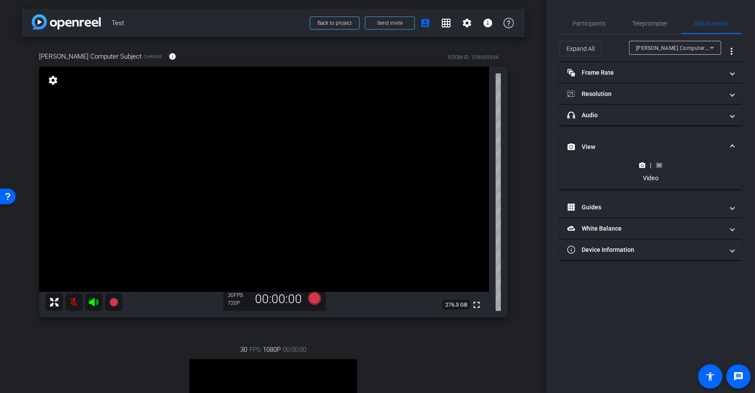
scroll to position [5, 0]
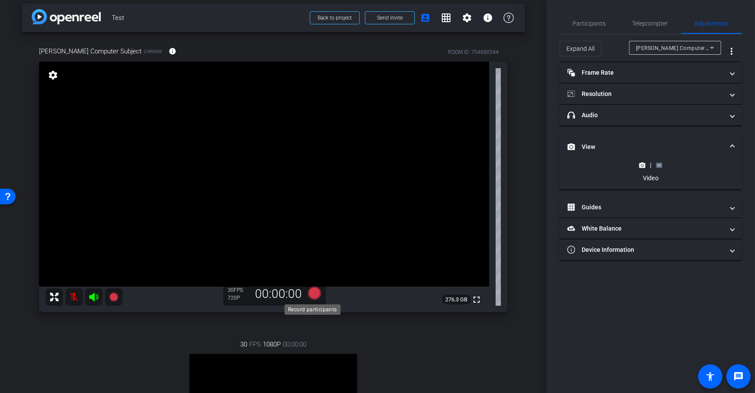
click at [312, 293] on icon at bounding box center [314, 293] width 13 height 13
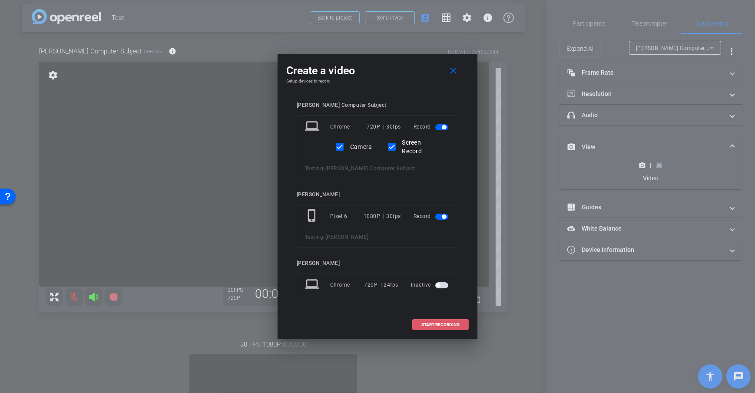
click at [428, 327] on span at bounding box center [441, 325] width 56 height 21
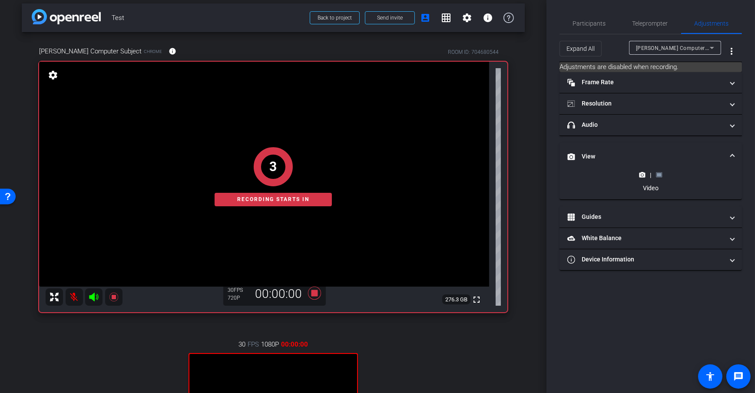
click at [531, 240] on div "arrow_back Test Back to project Send invite account_box grid_on settings info D…" at bounding box center [273, 191] width 547 height 393
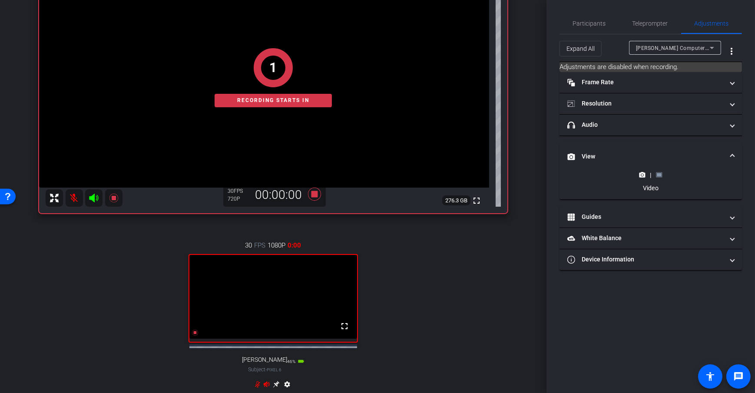
scroll to position [285, 0]
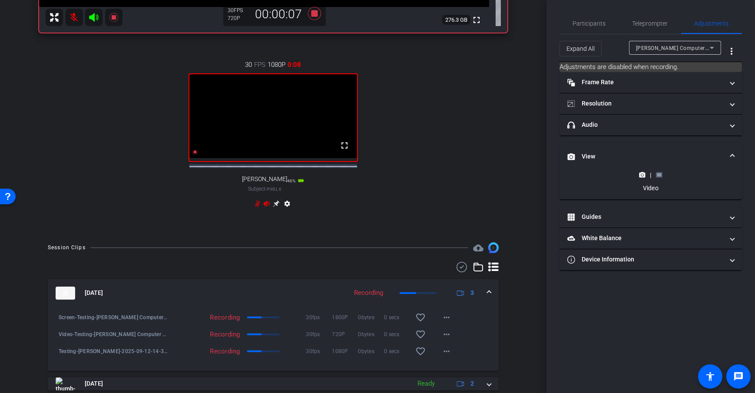
click at [660, 174] on rect at bounding box center [659, 174] width 5 height 3
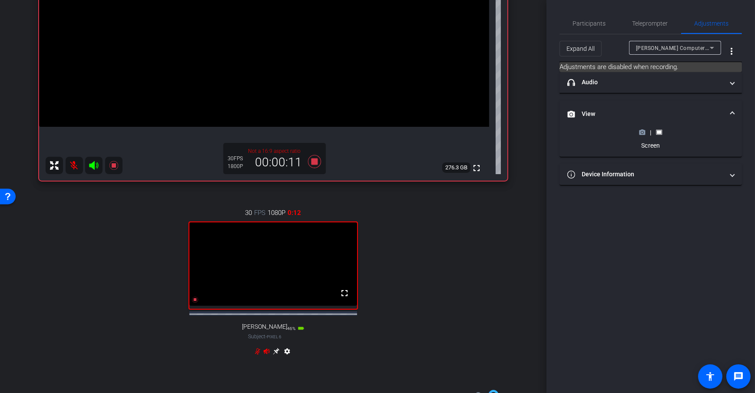
scroll to position [23, 0]
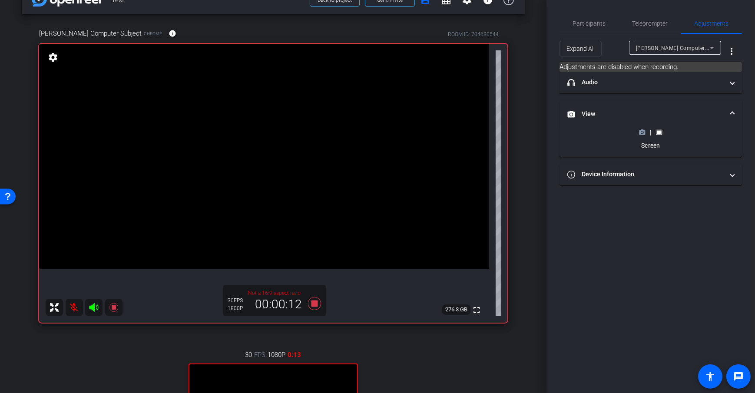
click at [525, 187] on div "arrow_back Test Back to project Send invite account_box grid_on settings info D…" at bounding box center [273, 173] width 547 height 393
click at [531, 138] on div "arrow_back Test Back to project Send invite account_box grid_on settings info D…" at bounding box center [273, 173] width 547 height 393
click at [528, 139] on div "arrow_back Test Back to project Send invite account_box grid_on settings info D…" at bounding box center [273, 173] width 547 height 393
drag, startPoint x: 531, startPoint y: 140, endPoint x: 524, endPoint y: 131, distance: 12.0
click at [530, 139] on div "arrow_back Test Back to project Send invite account_box grid_on settings info D…" at bounding box center [273, 173] width 547 height 393
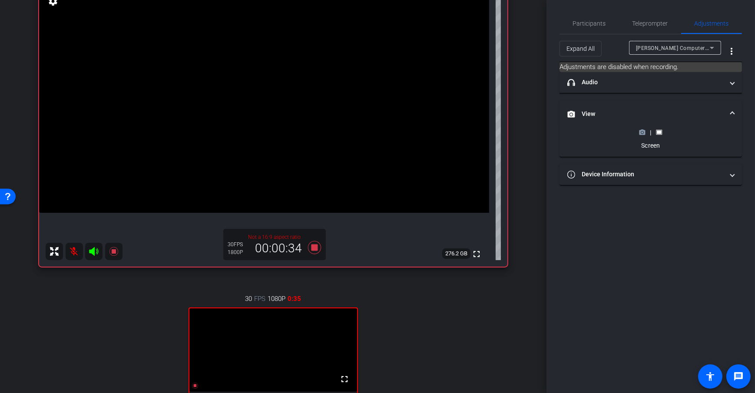
scroll to position [16, 0]
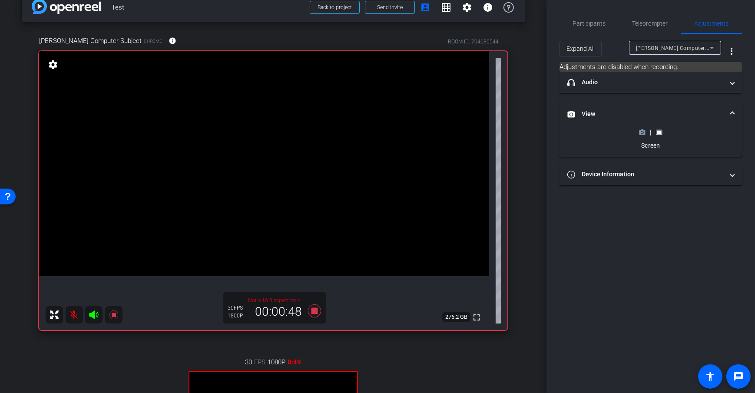
click at [535, 179] on div "arrow_back Test Back to project Send invite account_box grid_on settings info D…" at bounding box center [273, 180] width 547 height 393
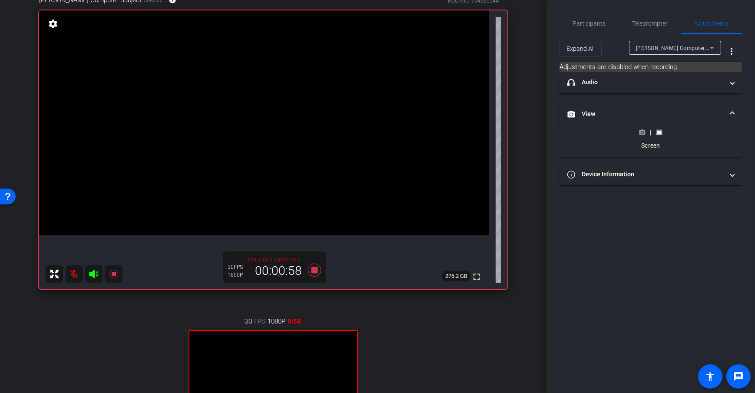
scroll to position [50, 0]
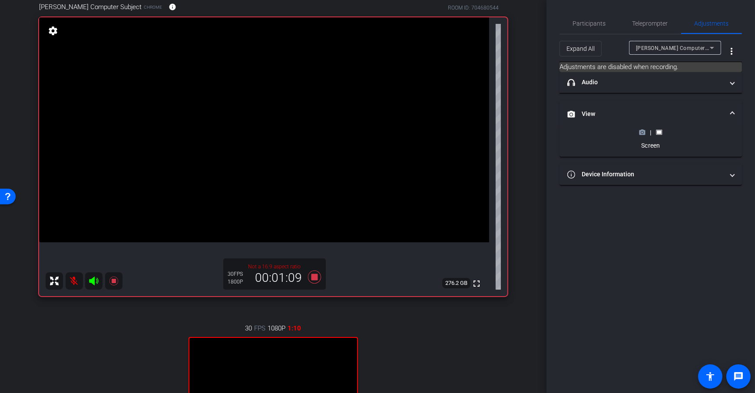
click at [641, 130] on icon at bounding box center [643, 132] width 6 height 5
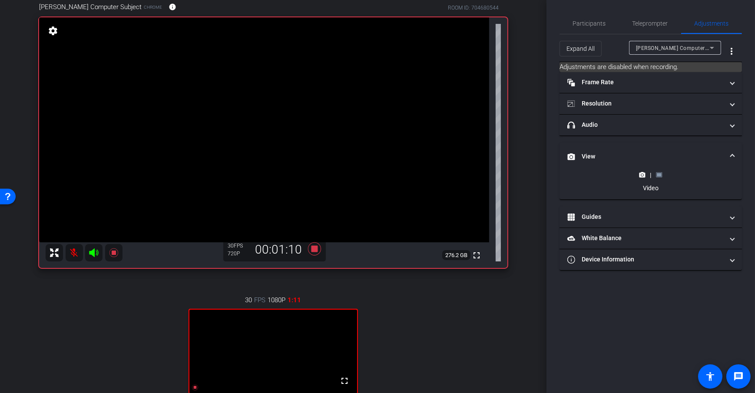
drag, startPoint x: 534, startPoint y: 183, endPoint x: 534, endPoint y: 190, distance: 7.0
click at [534, 184] on div "arrow_back Test Back to project Send invite account_box grid_on settings info D…" at bounding box center [273, 146] width 547 height 393
click at [313, 248] on icon at bounding box center [314, 248] width 13 height 13
click at [523, 202] on div "arrow_back Test Back to project Send invite account_box grid_on settings info D…" at bounding box center [273, 146] width 547 height 393
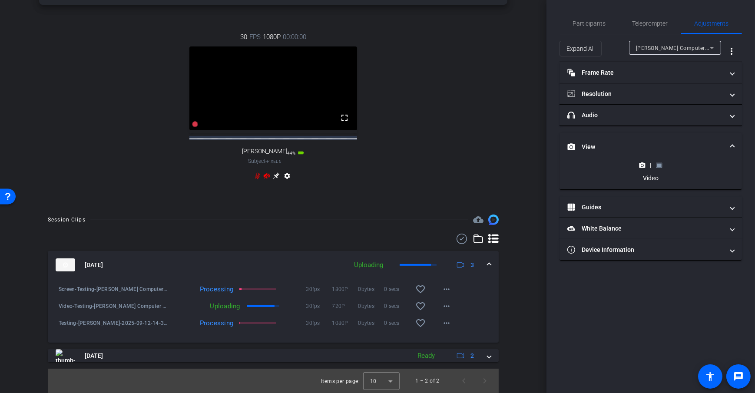
scroll to position [319, 0]
click at [525, 212] on div "arrow_back Test Back to project Send invite account_box grid_on settings info D…" at bounding box center [273, 196] width 547 height 393
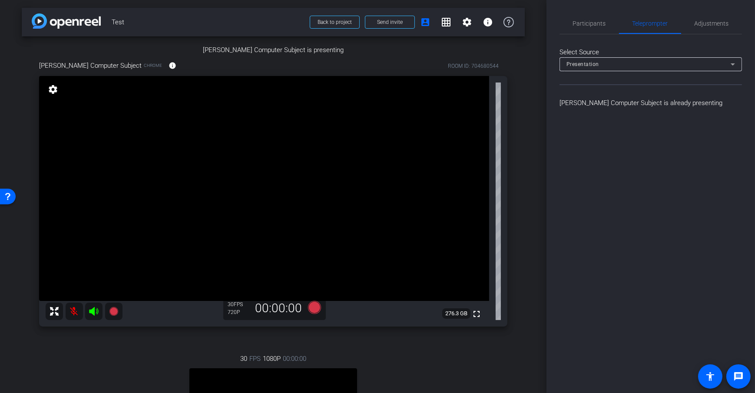
scroll to position [1, 0]
click at [601, 23] on span "Participants" at bounding box center [589, 23] width 33 height 6
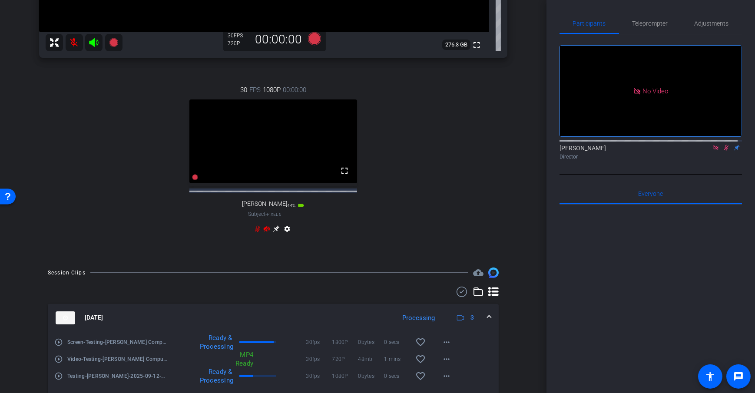
scroll to position [272, 0]
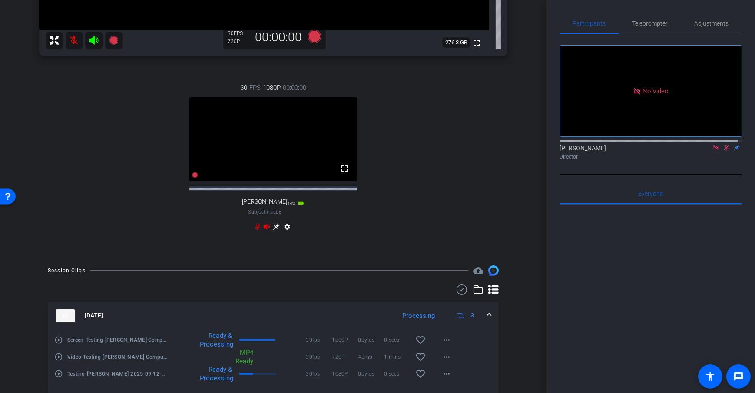
click at [523, 208] on div "arrow_back Test Back to project Send invite account_box grid_on settings info D…" at bounding box center [273, 196] width 547 height 393
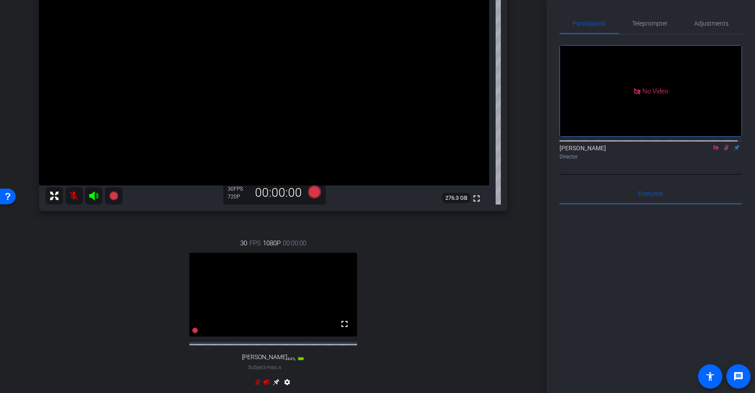
scroll to position [0, 0]
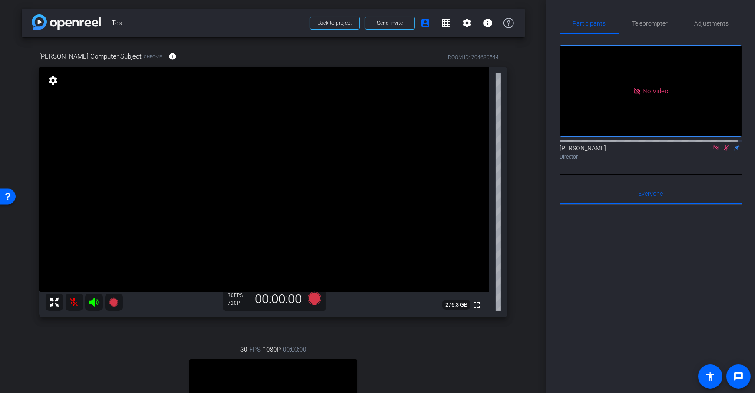
click at [531, 133] on div "arrow_back Test Back to project Send invite account_box grid_on settings info D…" at bounding box center [273, 196] width 547 height 393
click at [649, 27] on span "Teleprompter" at bounding box center [651, 23] width 36 height 21
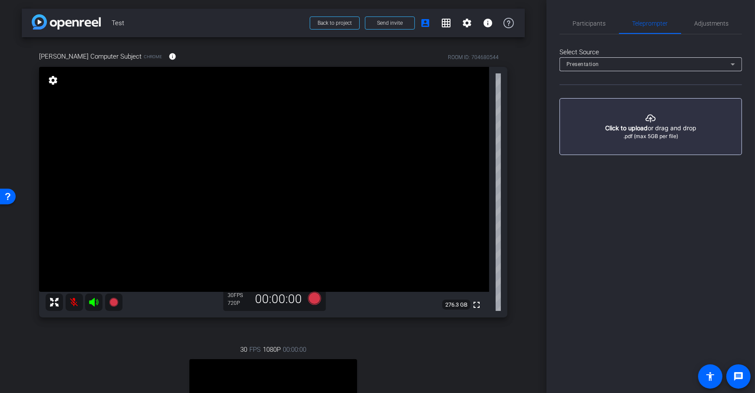
click at [523, 173] on div "arrow_back Test Back to project Send invite account_box grid_on settings info D…" at bounding box center [273, 196] width 547 height 393
click at [715, 23] on span "Adjustments" at bounding box center [712, 23] width 34 height 6
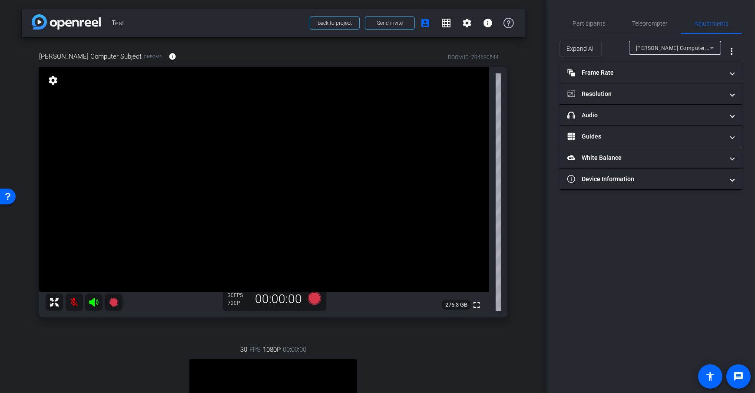
click at [515, 159] on div "Dan Computer Subject Chrome info ROOM ID: 704680544 fullscreen settings 276.3 G…" at bounding box center [273, 277] width 503 height 481
click at [646, 20] on span "Teleprompter" at bounding box center [651, 23] width 36 height 6
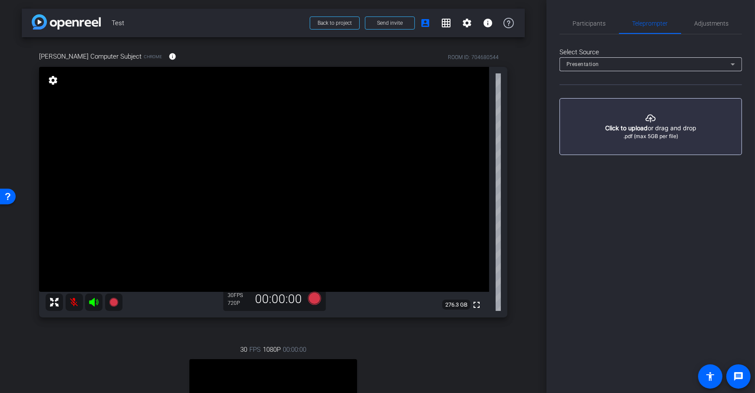
click at [531, 118] on div "arrow_back Test Back to project Send invite account_box grid_on settings info D…" at bounding box center [273, 196] width 547 height 393
click at [586, 68] on div "Presentation" at bounding box center [649, 64] width 164 height 11
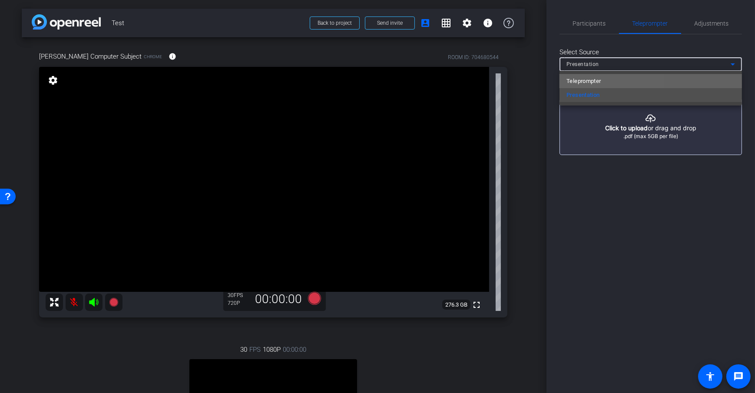
click at [593, 79] on span "Teleprompter" at bounding box center [584, 81] width 35 height 10
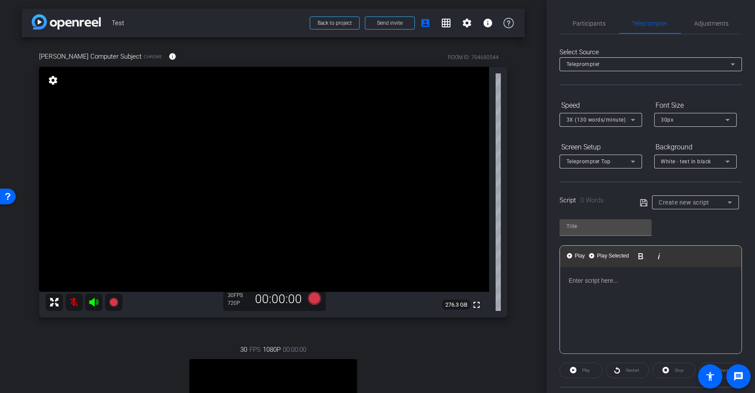
click at [528, 116] on div "arrow_back Test Back to project Send invite account_box grid_on settings info D…" at bounding box center [273, 196] width 547 height 393
click at [678, 314] on div at bounding box center [651, 310] width 182 height 87
click at [631, 284] on p at bounding box center [651, 281] width 164 height 10
click at [644, 313] on div at bounding box center [651, 310] width 182 height 87
click at [617, 282] on p at bounding box center [651, 281] width 164 height 10
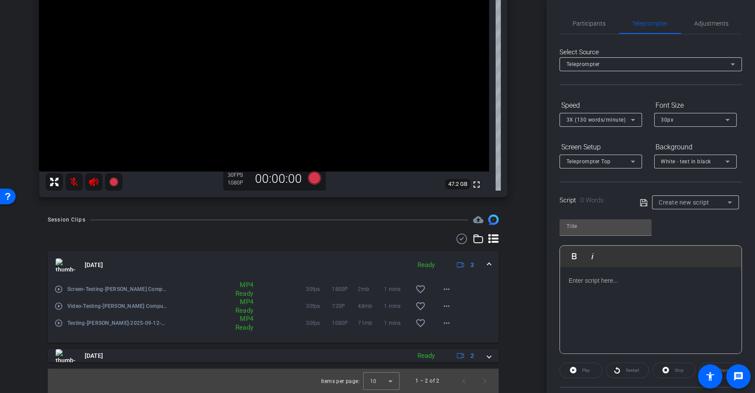
scroll to position [121, 0]
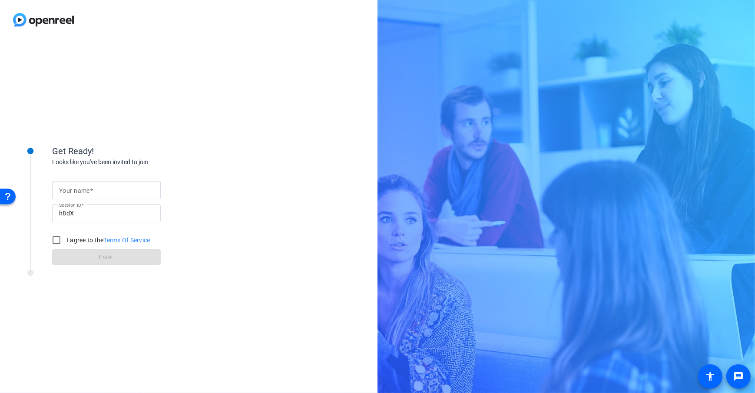
click at [91, 192] on span at bounding box center [91, 190] width 3 height 7
click at [91, 192] on input "Your name" at bounding box center [106, 190] width 95 height 10
type input "[PERSON_NAME] Computer Subject"
click at [232, 197] on div "Get Ready! Looks like you've been invited to join Your name [PERSON_NAME] Compu…" at bounding box center [189, 217] width 378 height 354
click at [60, 242] on input "I agree to the Terms Of Service" at bounding box center [56, 240] width 17 height 17
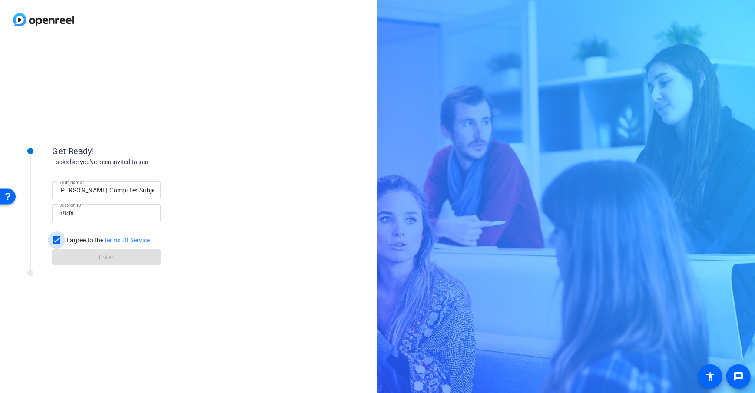
checkbox input "true"
click at [122, 261] on span at bounding box center [106, 257] width 109 height 21
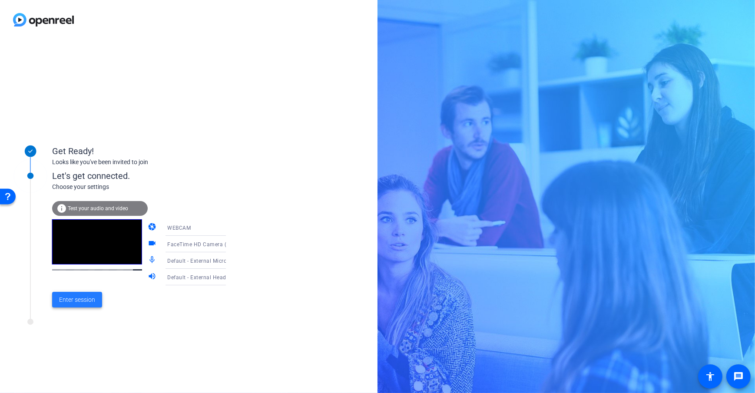
click at [65, 301] on span "Enter session" at bounding box center [77, 299] width 36 height 9
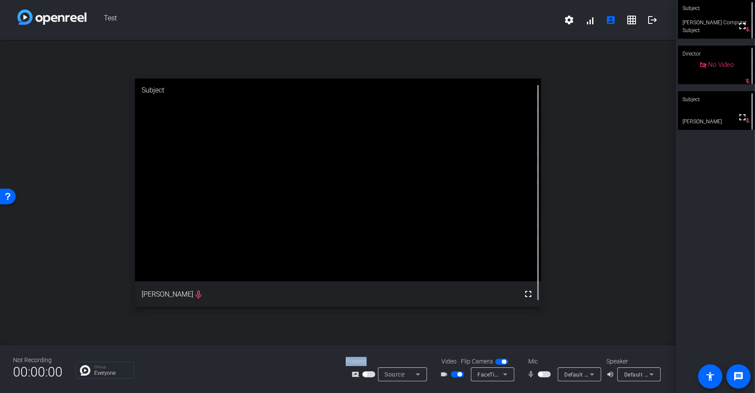
drag, startPoint x: 345, startPoint y: 363, endPoint x: 370, endPoint y: 362, distance: 24.3
click at [370, 362] on div "Not Recording 00:00:00 Group Everyone Present screen_share_outline Source Video…" at bounding box center [338, 369] width 676 height 48
click at [368, 377] on span "button" at bounding box center [368, 375] width 13 height 6
click at [329, 349] on div "Not Recording 00:00:00 Group Everyone Present screen_share_outline Screen Shari…" at bounding box center [338, 369] width 676 height 48
click at [337, 337] on div "open_in_new Subject fullscreen [PERSON_NAME] mic_none" at bounding box center [338, 192] width 676 height 305
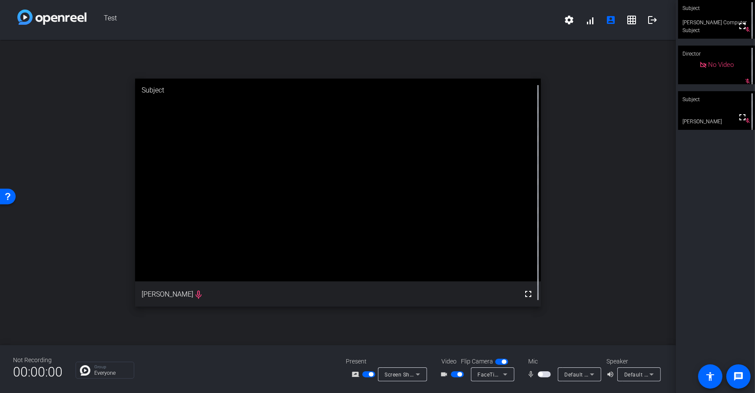
click at [371, 374] on span "button" at bounding box center [371, 374] width 4 height 4
click at [317, 350] on div "Not Recording 00:00:00 Group Everyone Present screen_share_outline Screen Shari…" at bounding box center [338, 369] width 676 height 48
click at [314, 368] on div "Group Everyone" at bounding box center [204, 370] width 257 height 17
click at [420, 375] on icon at bounding box center [418, 374] width 10 height 10
click at [418, 358] on span "Upload Presentation" at bounding box center [407, 359] width 51 height 10
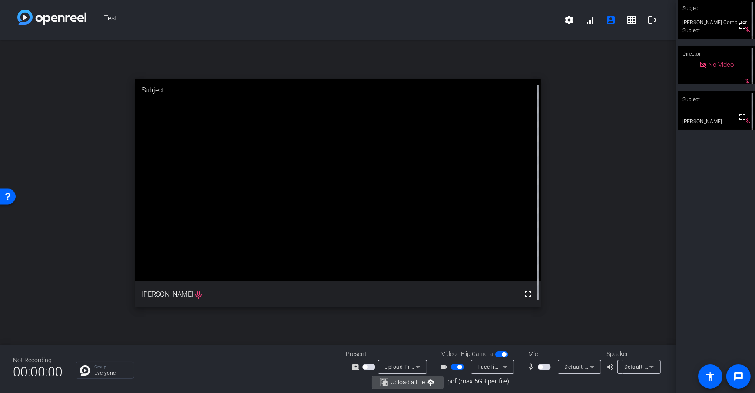
click at [404, 385] on span "Upload a File" at bounding box center [408, 382] width 34 height 7
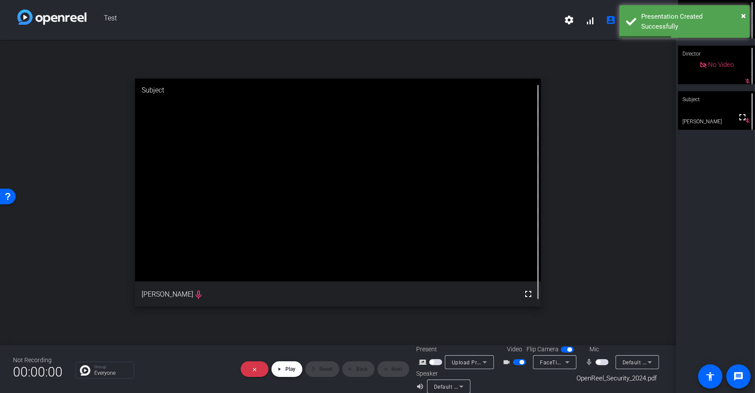
click at [282, 368] on span at bounding box center [287, 369] width 31 height 21
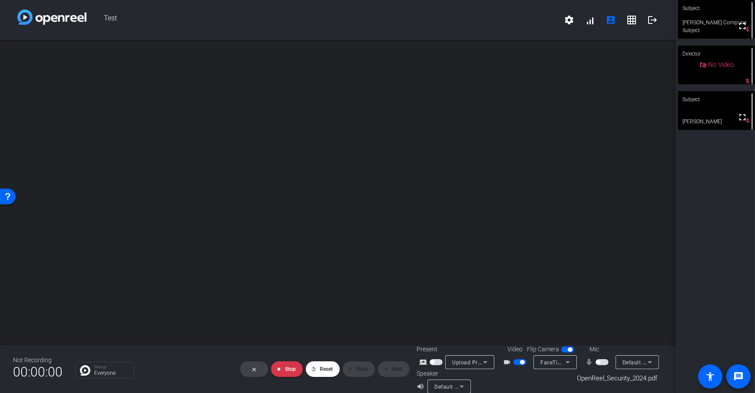
scroll to position [21, 0]
click at [287, 366] on span "Stop" at bounding box center [290, 369] width 11 height 6
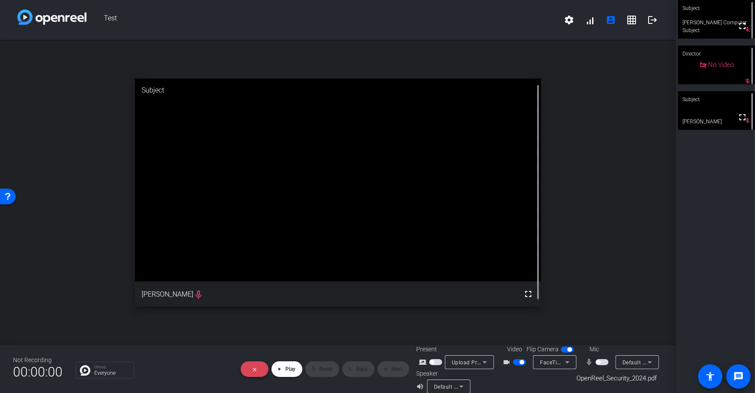
click at [252, 367] on mat-icon "close" at bounding box center [254, 369] width 5 height 5
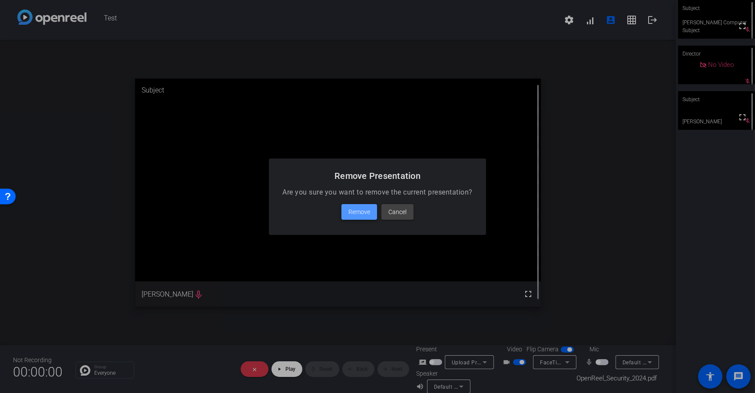
click at [362, 213] on span "Remove" at bounding box center [359, 212] width 22 height 10
